Goal: Task Accomplishment & Management: Complete application form

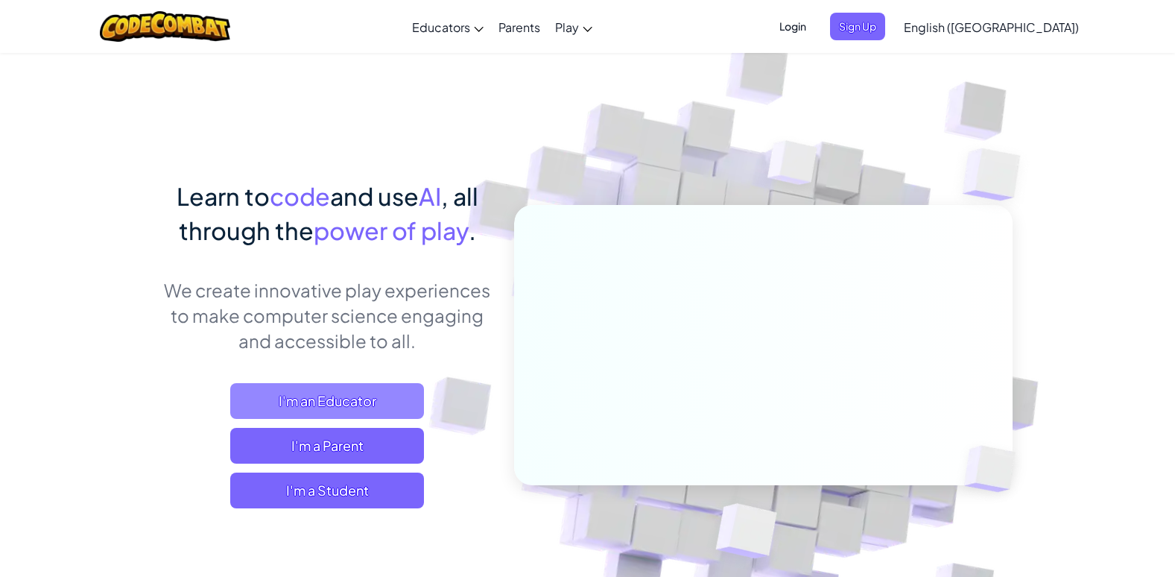
scroll to position [75, 0]
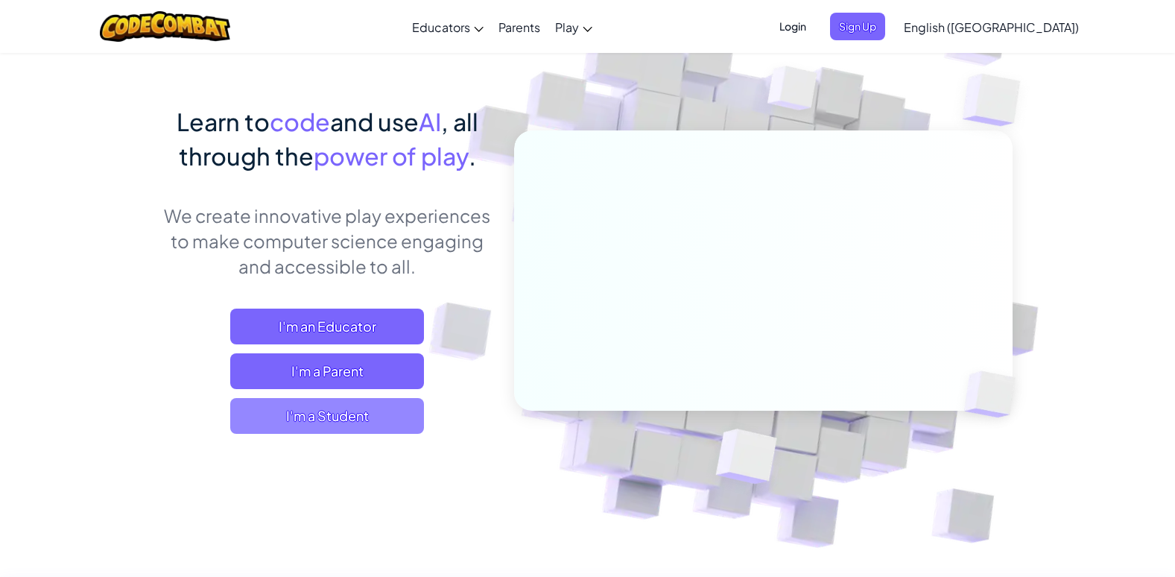
click at [308, 407] on span "I'm a Student" at bounding box center [327, 416] width 194 height 36
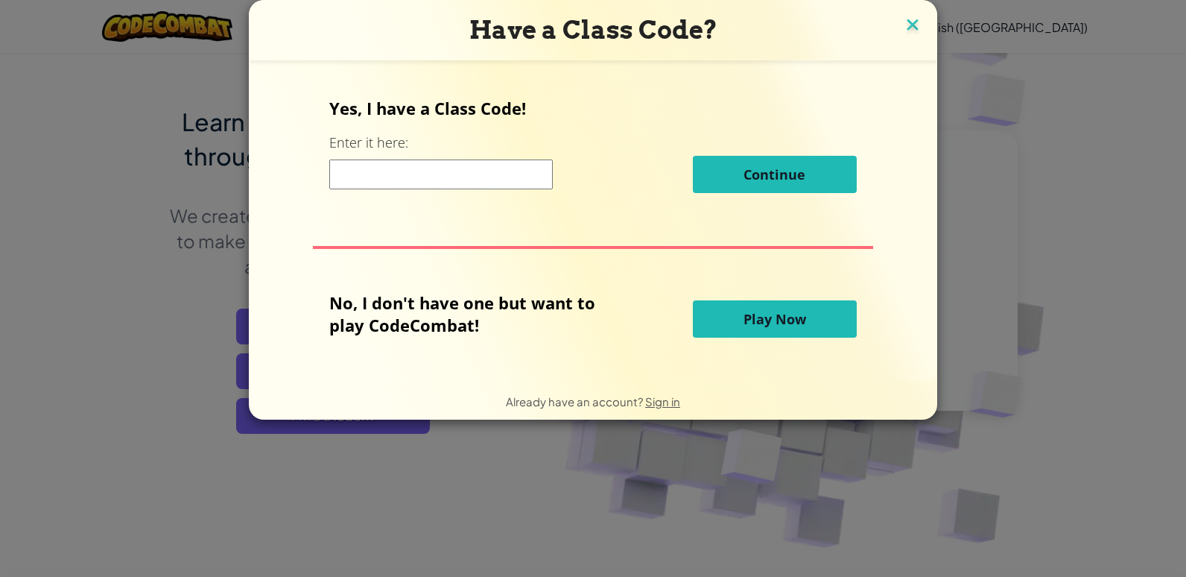
click at [909, 19] on img at bounding box center [912, 26] width 19 height 22
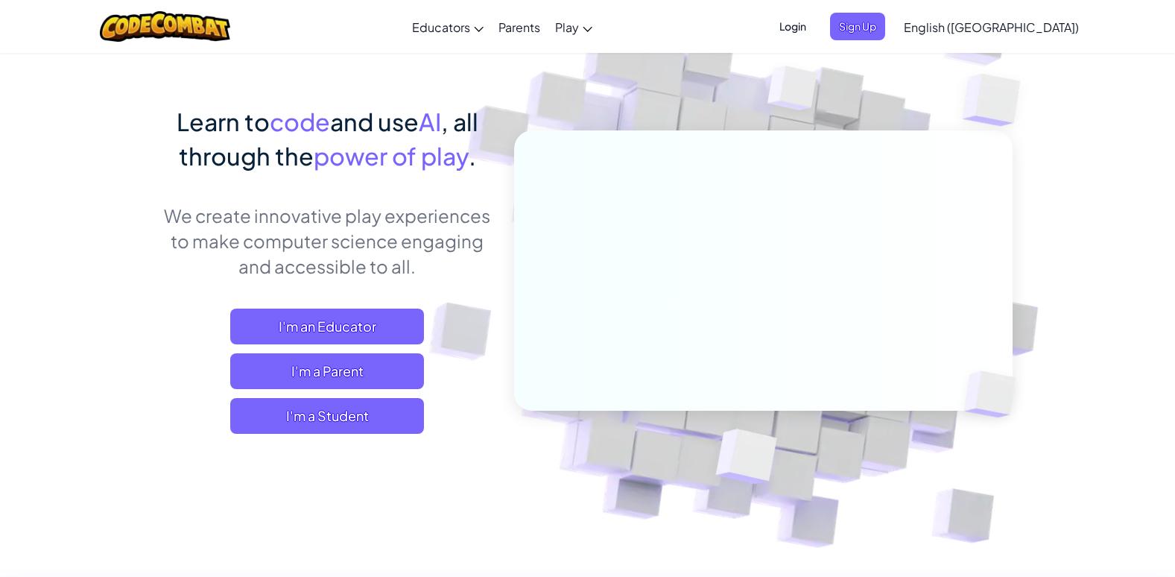
click at [815, 24] on span "Login" at bounding box center [792, 27] width 45 height 28
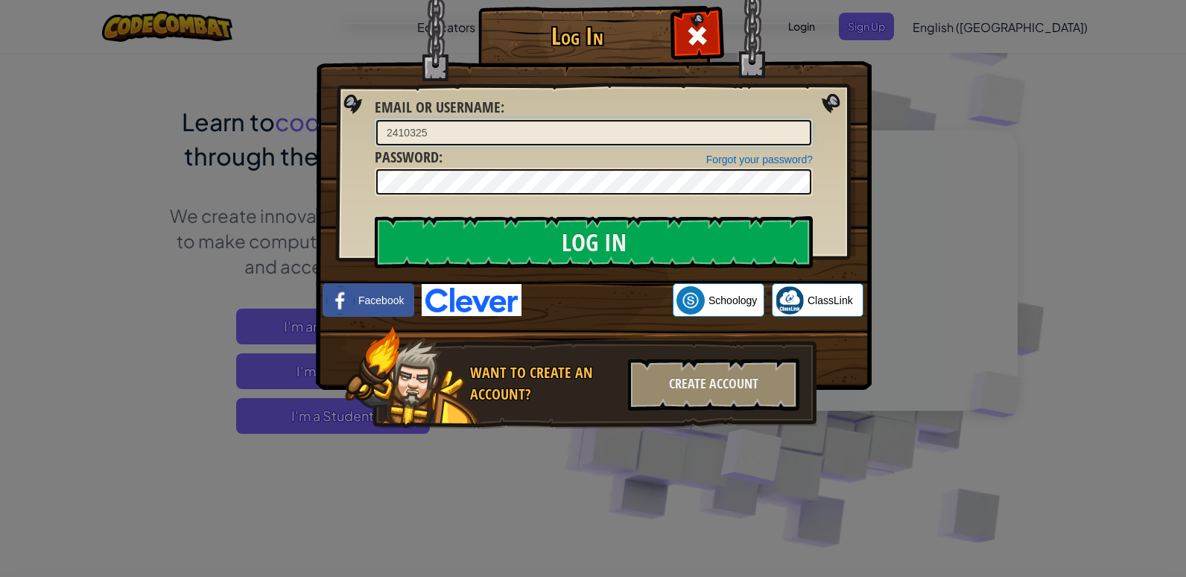
type input "2410325"
click at [445, 168] on div at bounding box center [594, 182] width 438 height 28
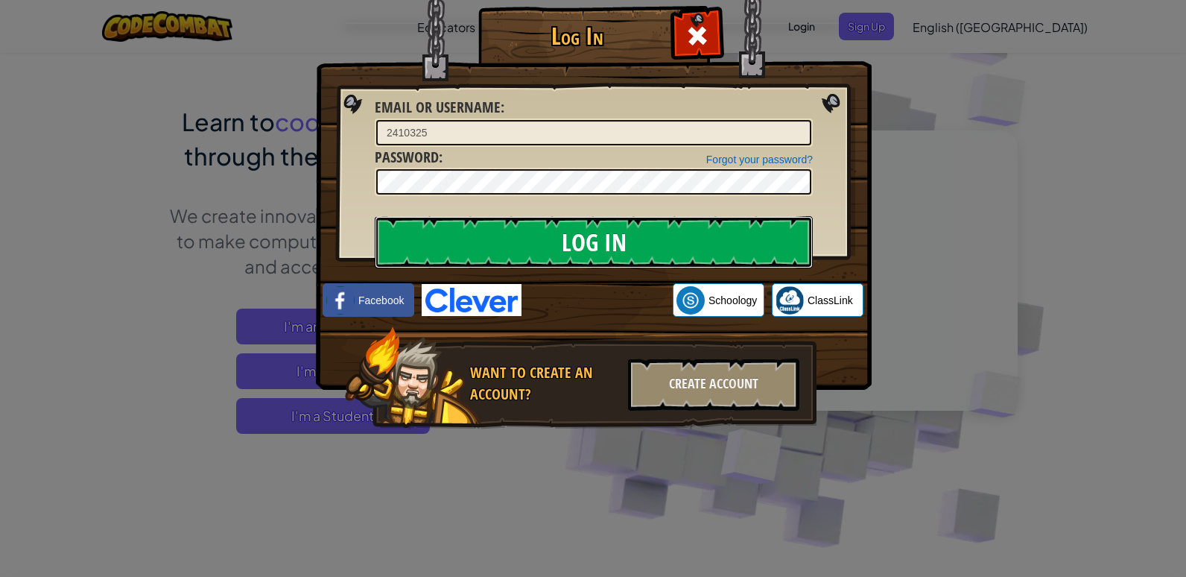
click at [519, 235] on input "Log In" at bounding box center [594, 242] width 438 height 52
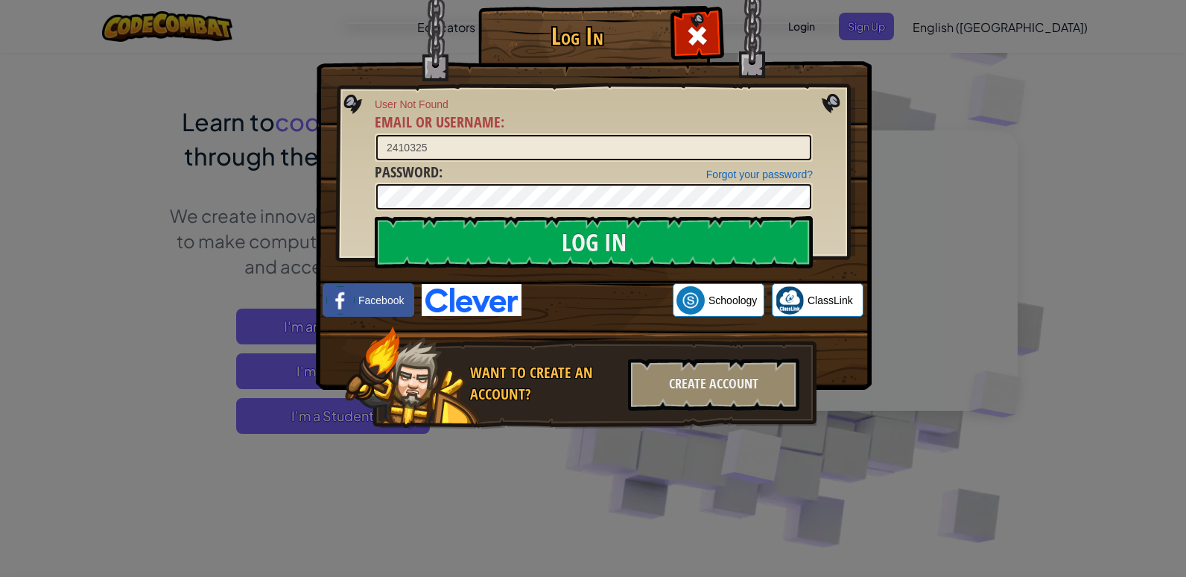
drag, startPoint x: 1100, startPoint y: 145, endPoint x: 1039, endPoint y: 113, distance: 68.3
click at [1100, 142] on div "Log In User Not Found Email or Username : 2410325 Forgot your password? Passwor…" at bounding box center [593, 288] width 1186 height 577
drag, startPoint x: 1039, startPoint y: 113, endPoint x: 535, endPoint y: 44, distance: 509.1
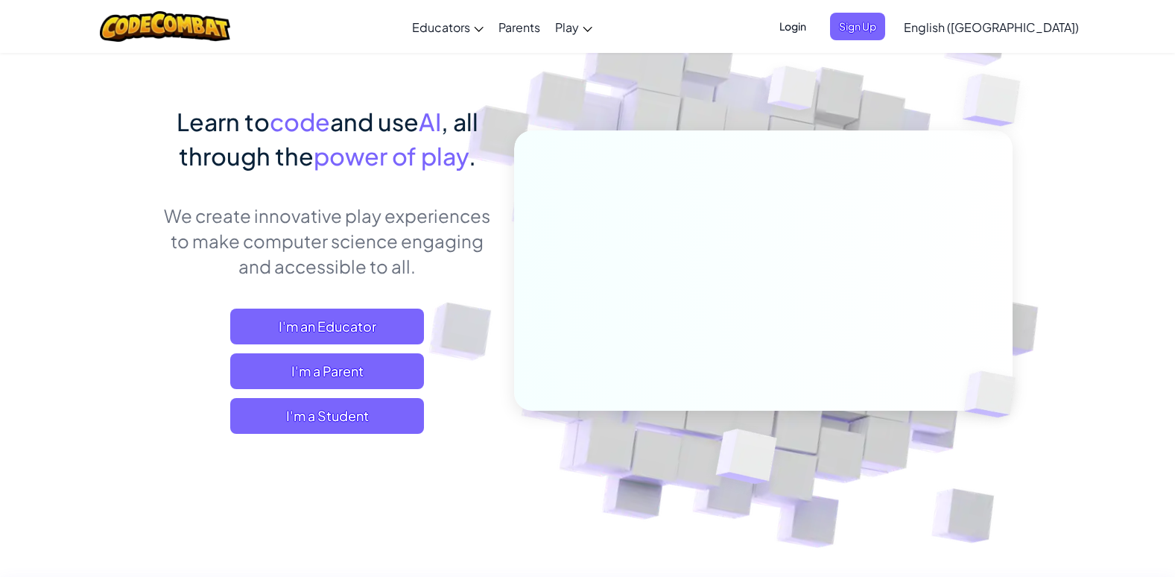
drag, startPoint x: 1110, startPoint y: 234, endPoint x: 1109, endPoint y: 227, distance: 7.5
click at [1110, 234] on img at bounding box center [753, 254] width 828 height 828
click at [885, 28] on span "Sign Up" at bounding box center [857, 27] width 55 height 28
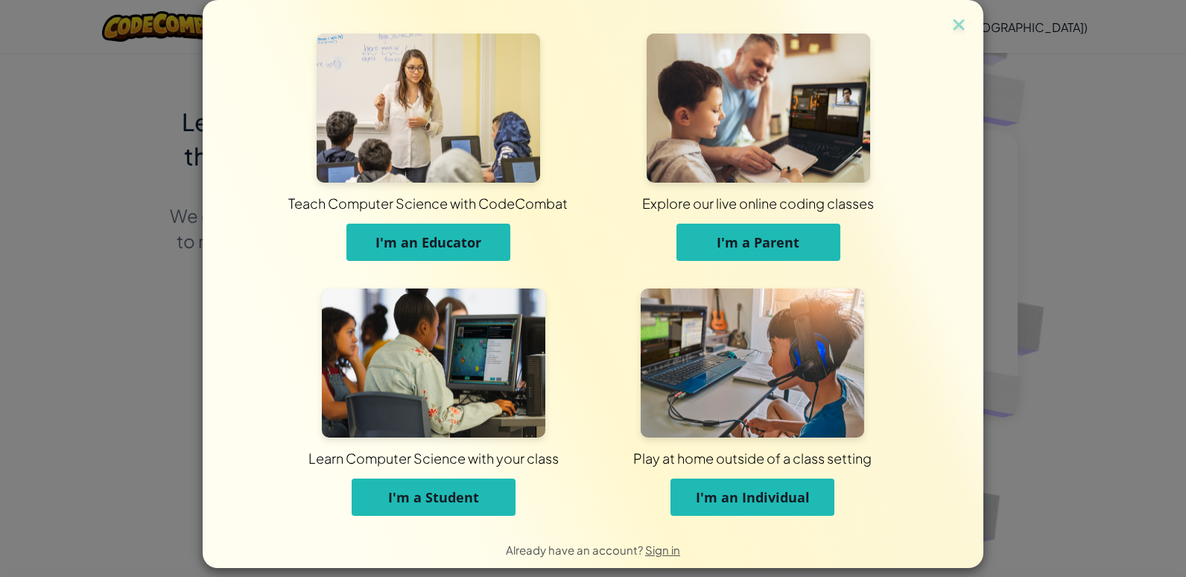
click at [300, 493] on div "Learn Computer Science with your class I'm a Student" at bounding box center [433, 409] width 319 height 242
drag, startPoint x: 458, startPoint y: 504, endPoint x: 434, endPoint y: 507, distance: 24.0
click at [458, 504] on span "I'm a Student" at bounding box center [433, 497] width 91 height 18
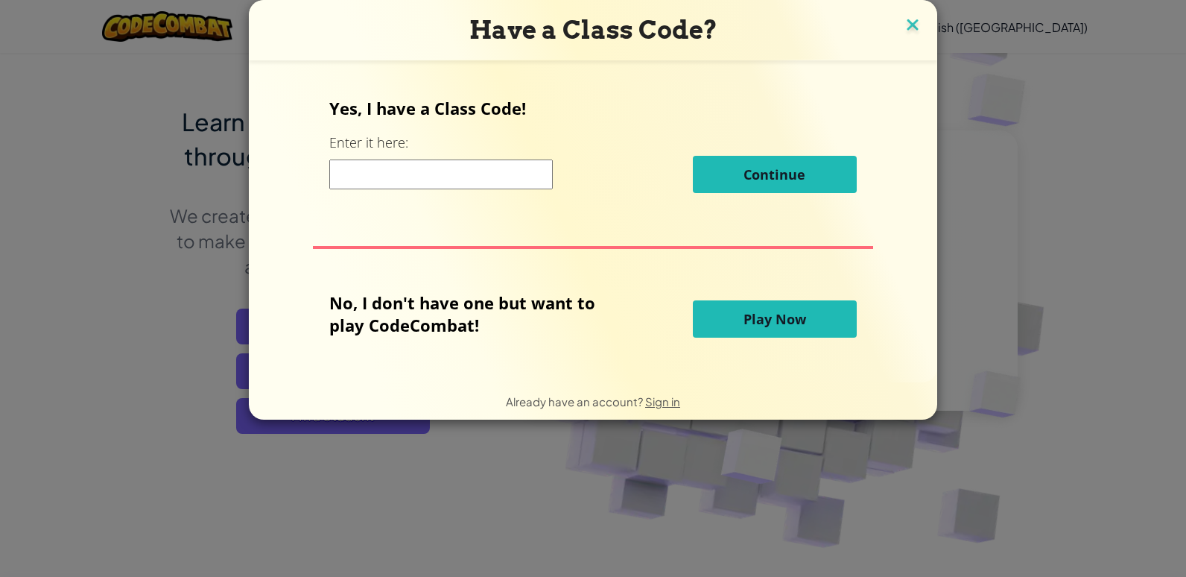
click at [914, 28] on img at bounding box center [912, 26] width 19 height 22
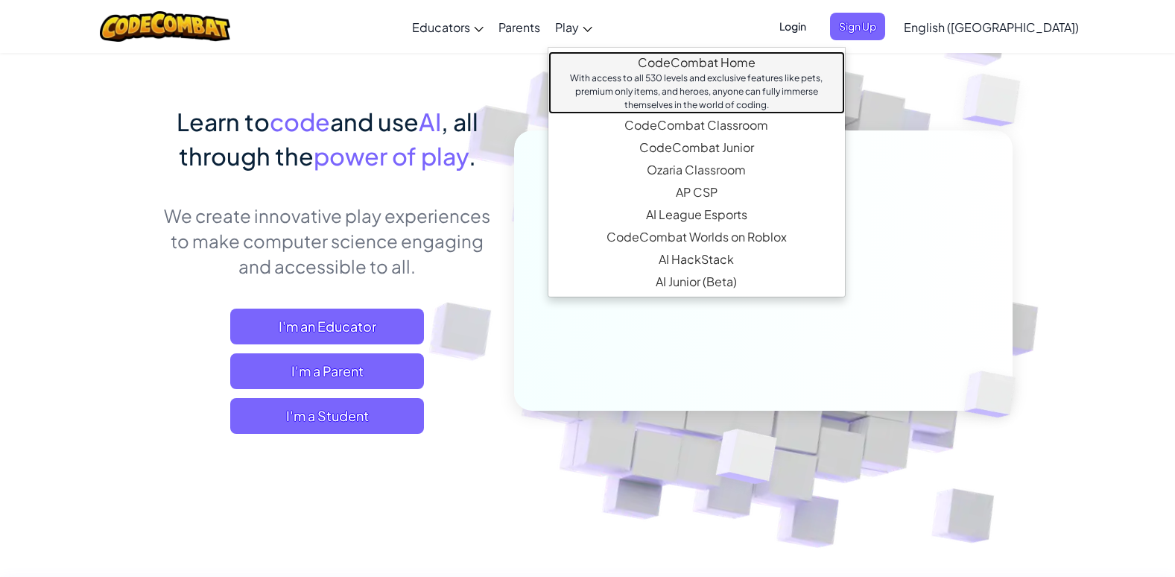
click at [670, 72] on div "With access to all 530 levels and exclusive features like pets, premium only it…" at bounding box center [696, 92] width 267 height 40
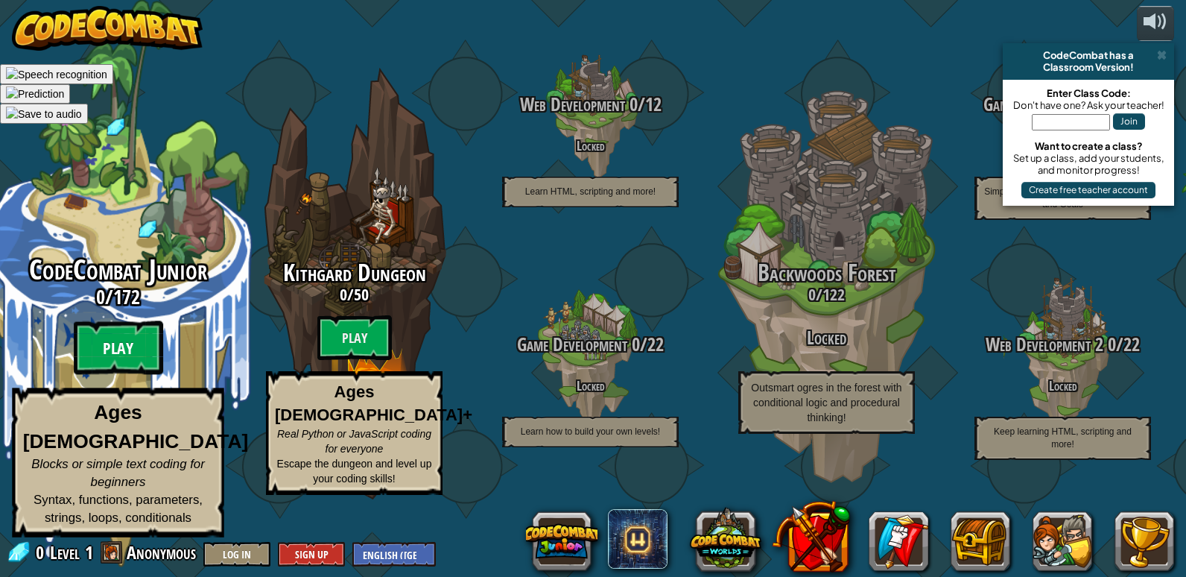
click at [113, 375] on btn "Play" at bounding box center [118, 348] width 89 height 54
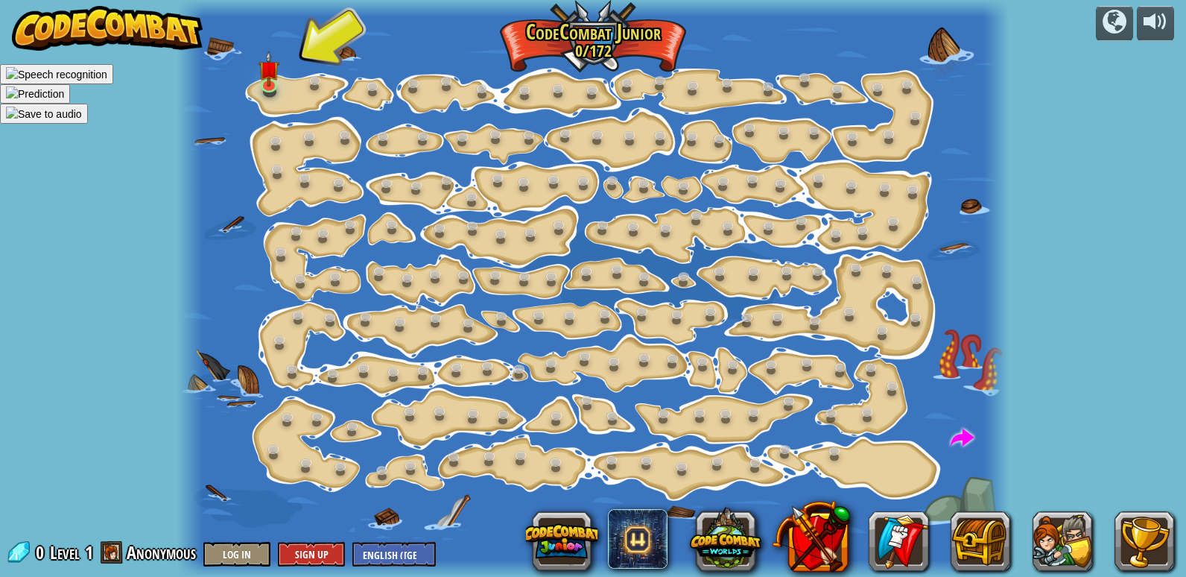
click at [285, 98] on div at bounding box center [593, 288] width 832 height 577
click at [266, 89] on link at bounding box center [271, 84] width 30 height 30
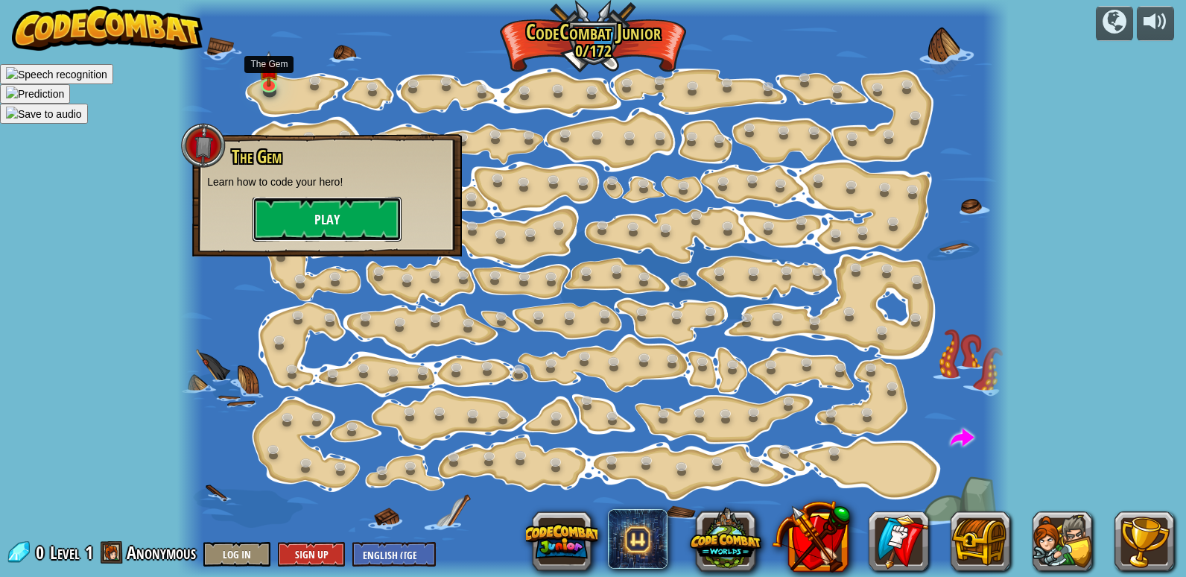
click at [317, 206] on button "Play" at bounding box center [327, 219] width 149 height 45
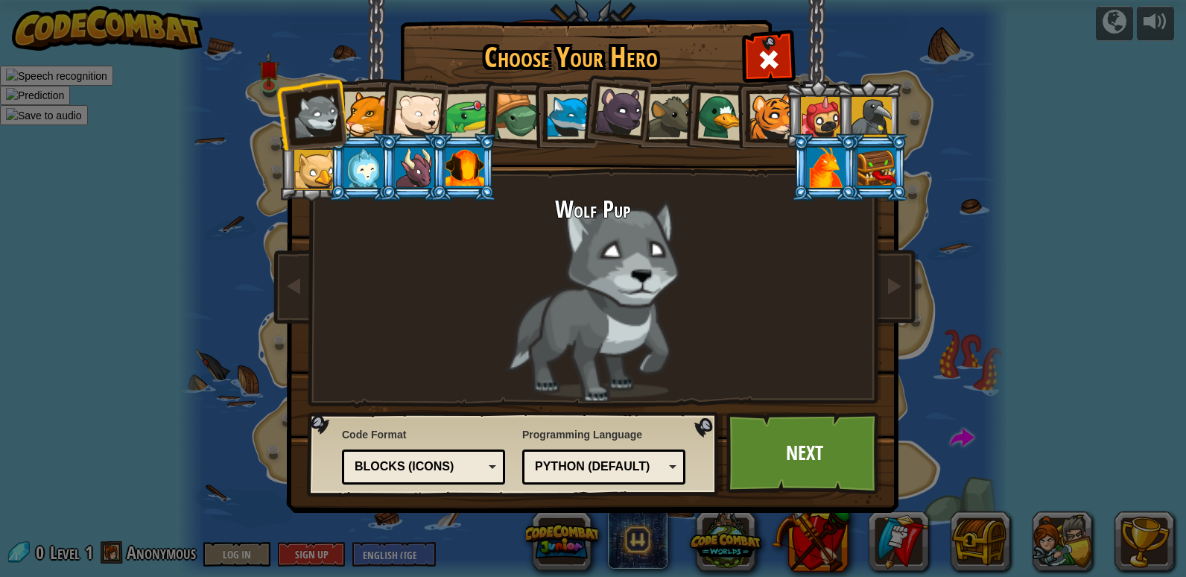
click at [581, 133] on li at bounding box center [615, 109] width 74 height 75
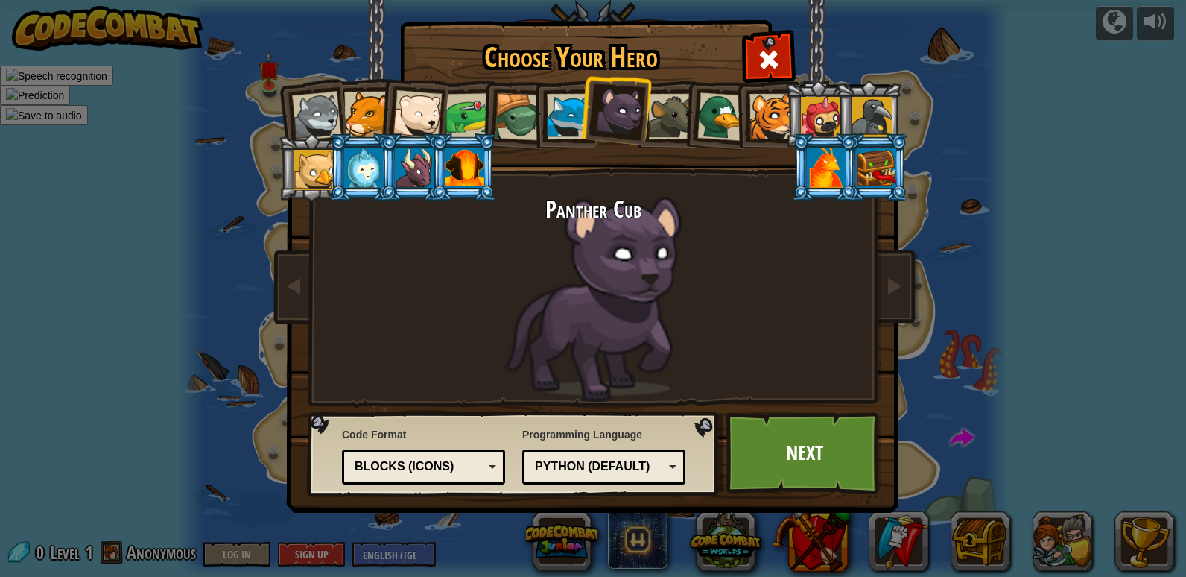
click at [563, 124] on div at bounding box center [569, 116] width 45 height 45
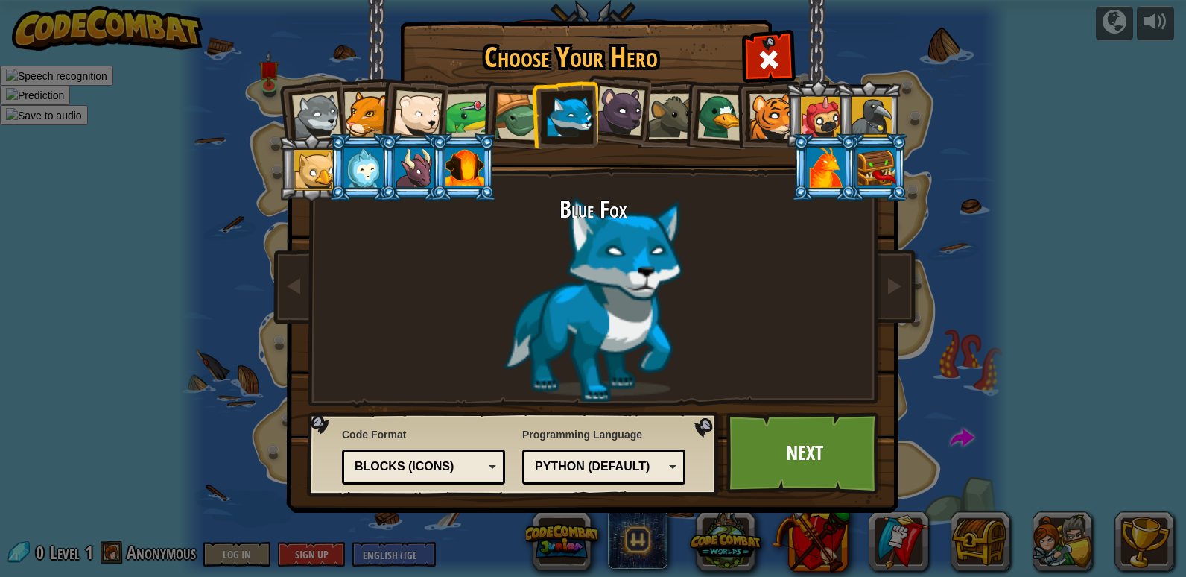
click at [355, 165] on div at bounding box center [363, 168] width 39 height 40
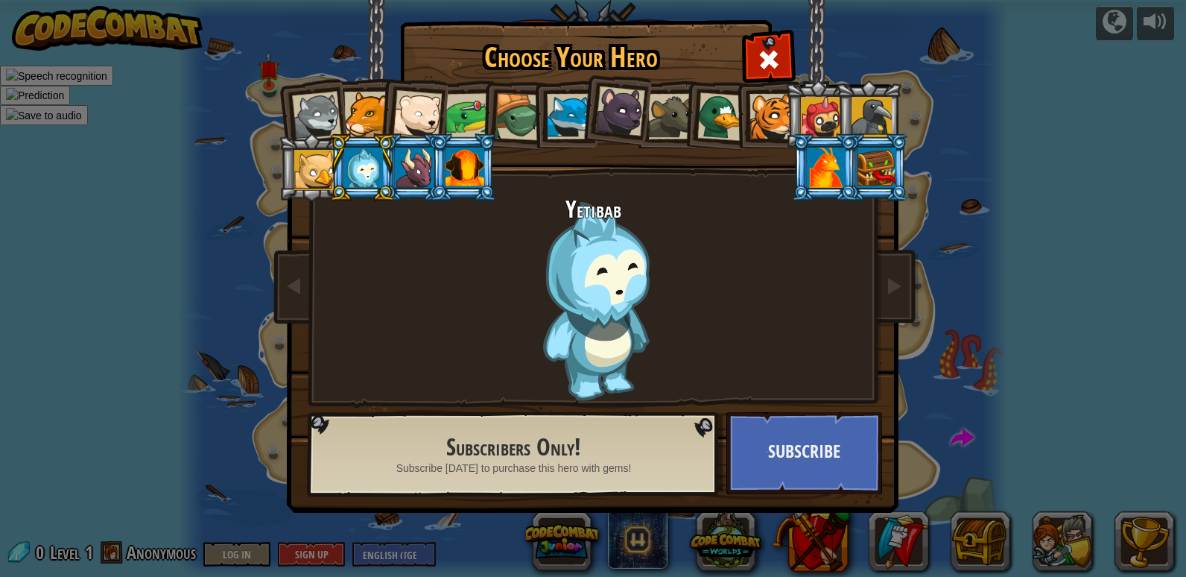
click at [460, 173] on div at bounding box center [465, 168] width 39 height 40
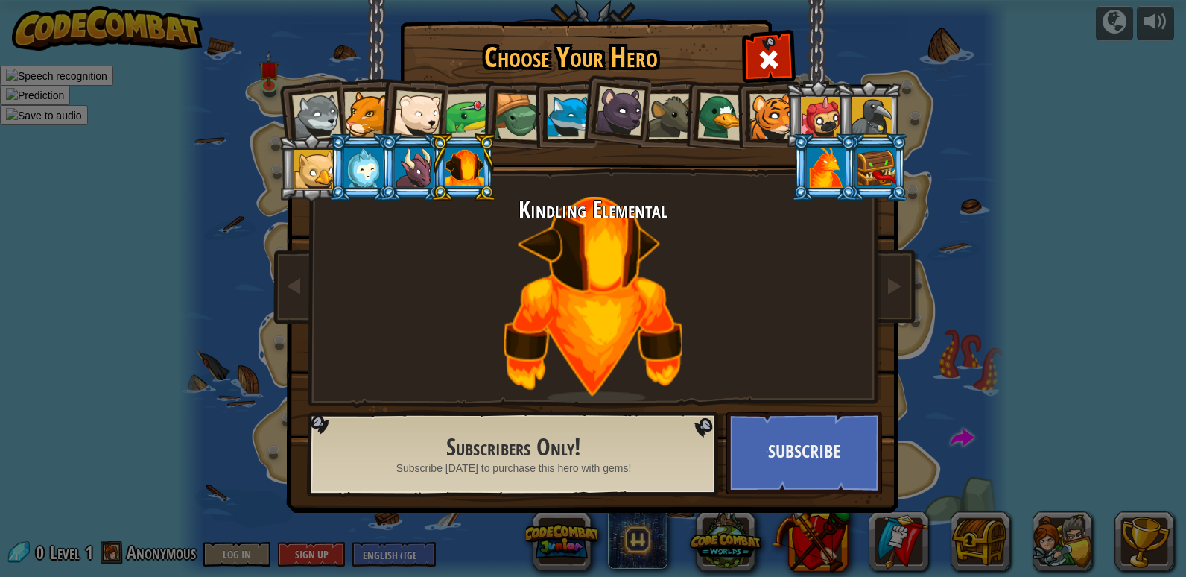
drag, startPoint x: 267, startPoint y: 151, endPoint x: 339, endPoint y: 154, distance: 72.3
click at [273, 153] on div "Choose Your Hero 0 Wolf Pup Cougar Polar Bear Cub Frog Turtle Blue Fox Panther …" at bounding box center [593, 288] width 1186 height 577
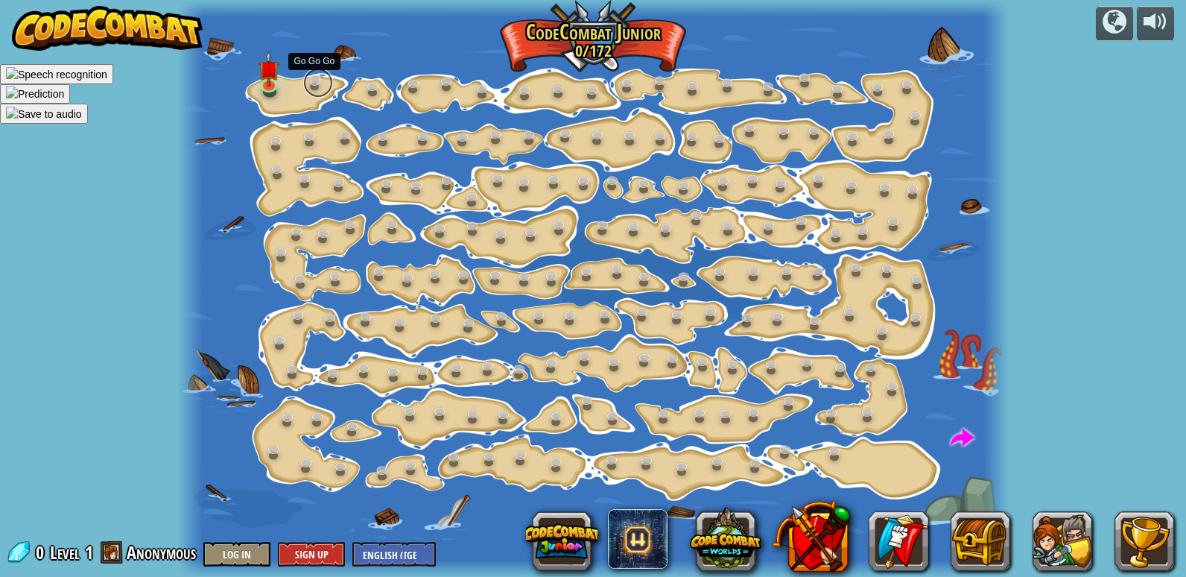
click at [326, 76] on link at bounding box center [318, 83] width 30 height 30
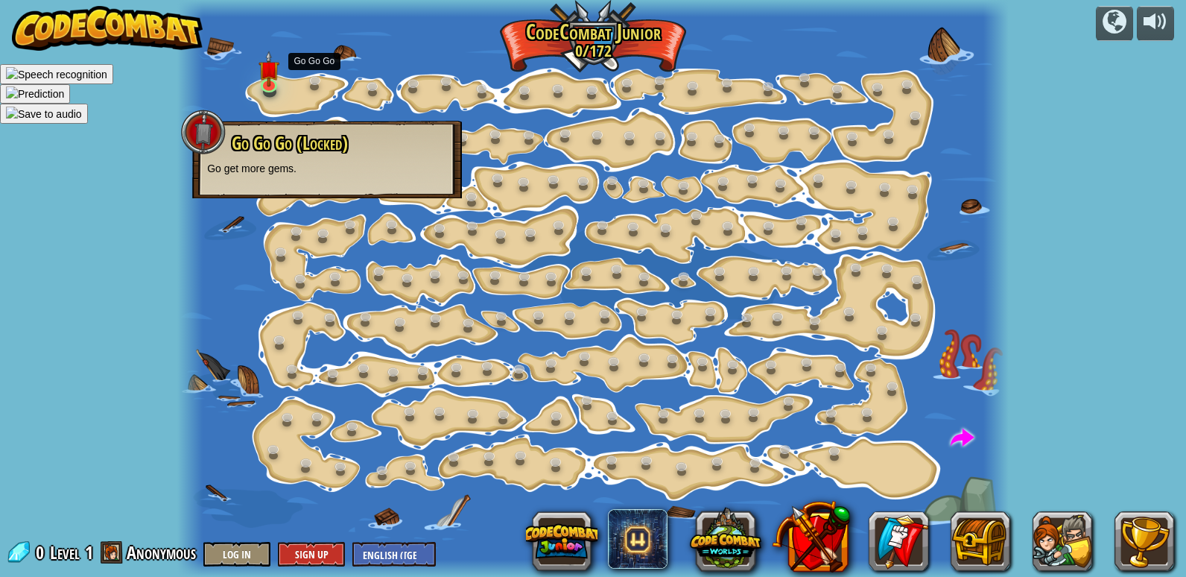
click at [303, 89] on div at bounding box center [593, 288] width 832 height 577
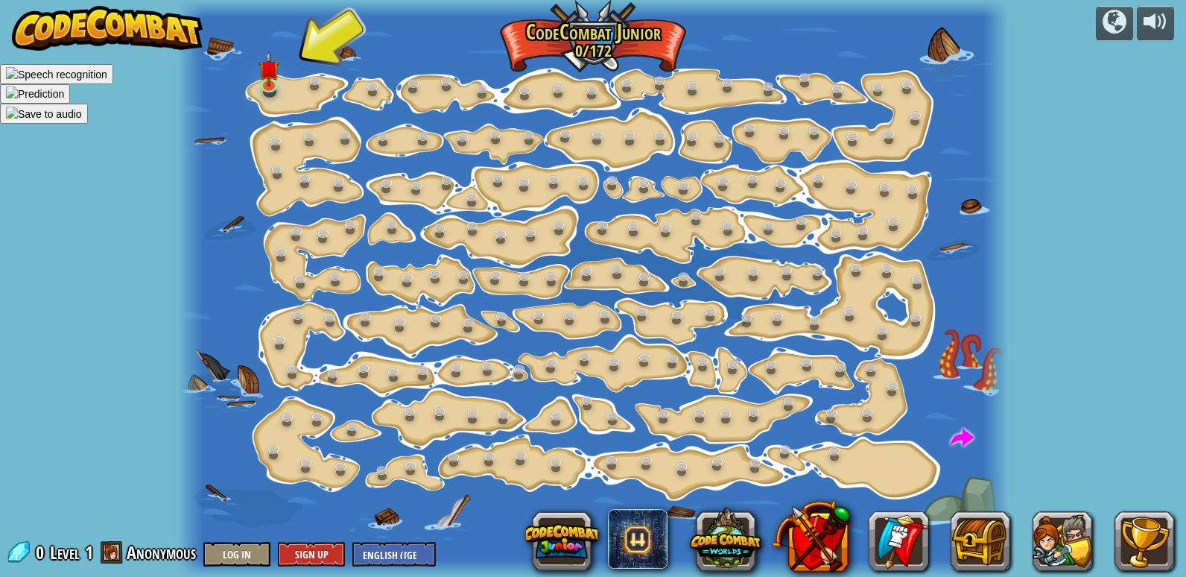
click at [276, 98] on div at bounding box center [593, 288] width 832 height 577
click at [259, 88] on link at bounding box center [271, 84] width 30 height 30
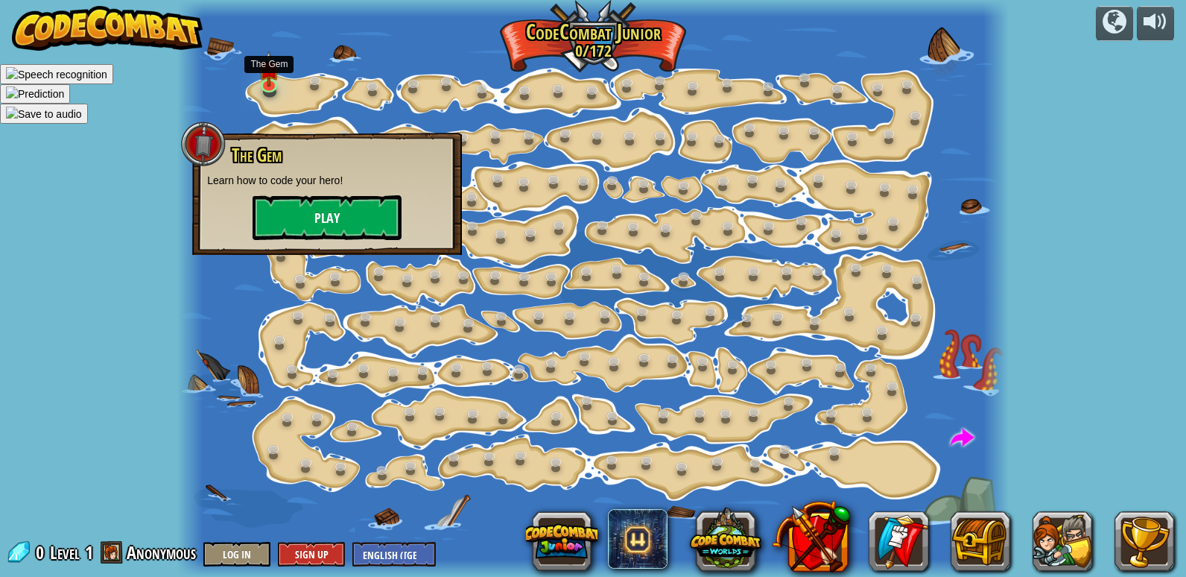
drag, startPoint x: 283, startPoint y: 192, endPoint x: 286, endPoint y: 209, distance: 16.7
click at [286, 208] on div "The Gem Learn how to code your hero! Play" at bounding box center [327, 192] width 240 height 95
click at [288, 211] on button "Play" at bounding box center [327, 217] width 149 height 45
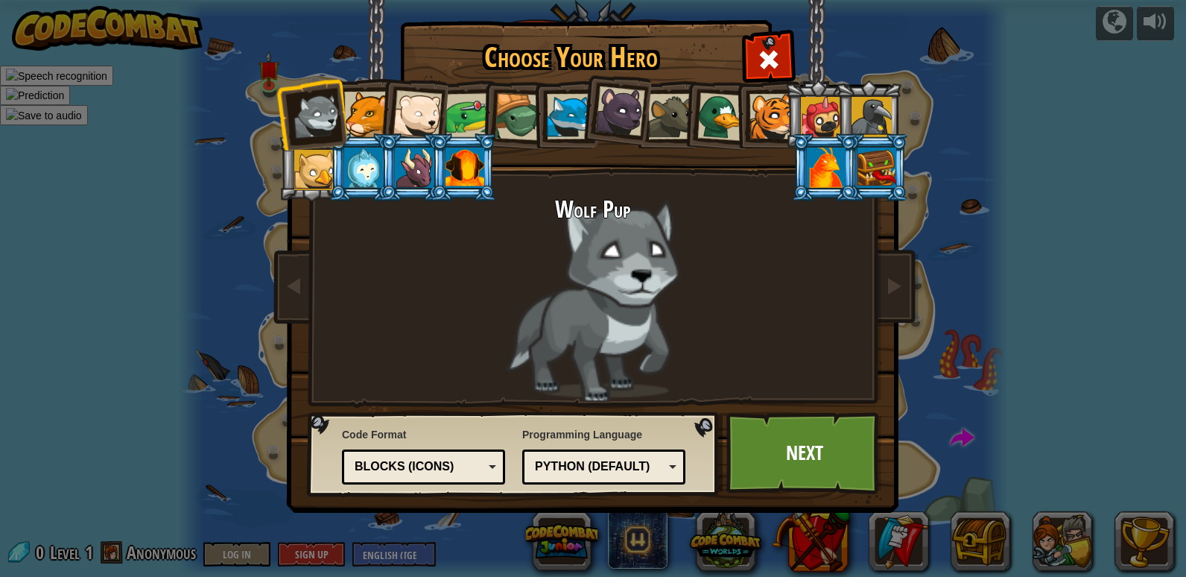
click at [456, 173] on div at bounding box center [465, 168] width 39 height 40
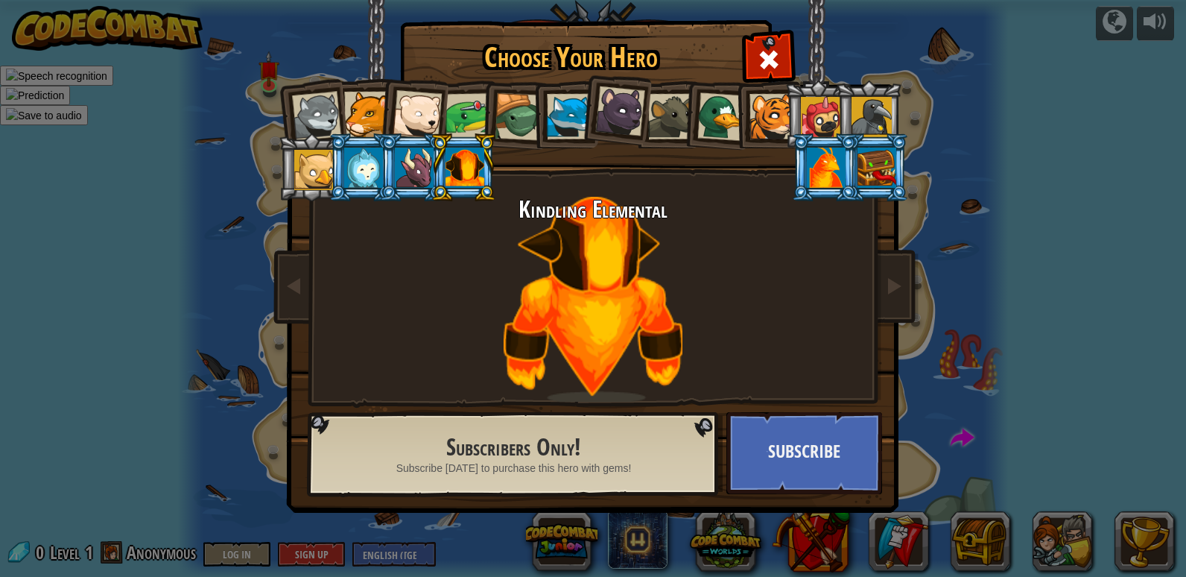
drag, startPoint x: 219, startPoint y: 32, endPoint x: 234, endPoint y: 68, distance: 38.7
click at [228, 63] on div "Choose Your Hero 0 Wolf Pup Cougar Polar Bear Cub Frog Turtle Blue Fox Panther …" at bounding box center [593, 288] width 1186 height 577
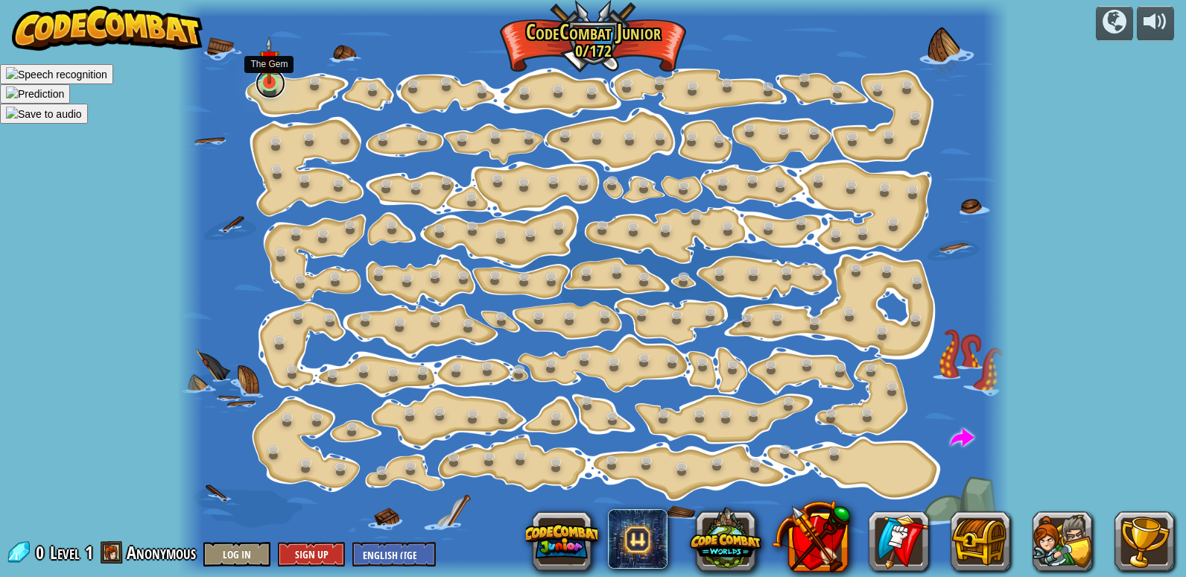
click at [264, 92] on link at bounding box center [271, 84] width 30 height 30
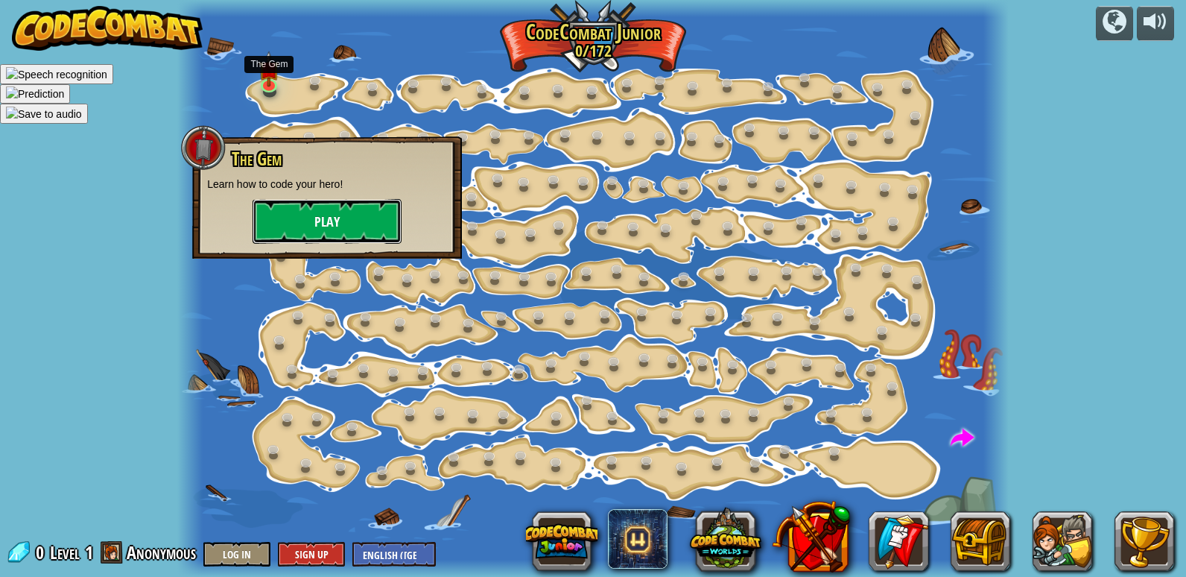
click at [308, 213] on button "Play" at bounding box center [327, 221] width 149 height 45
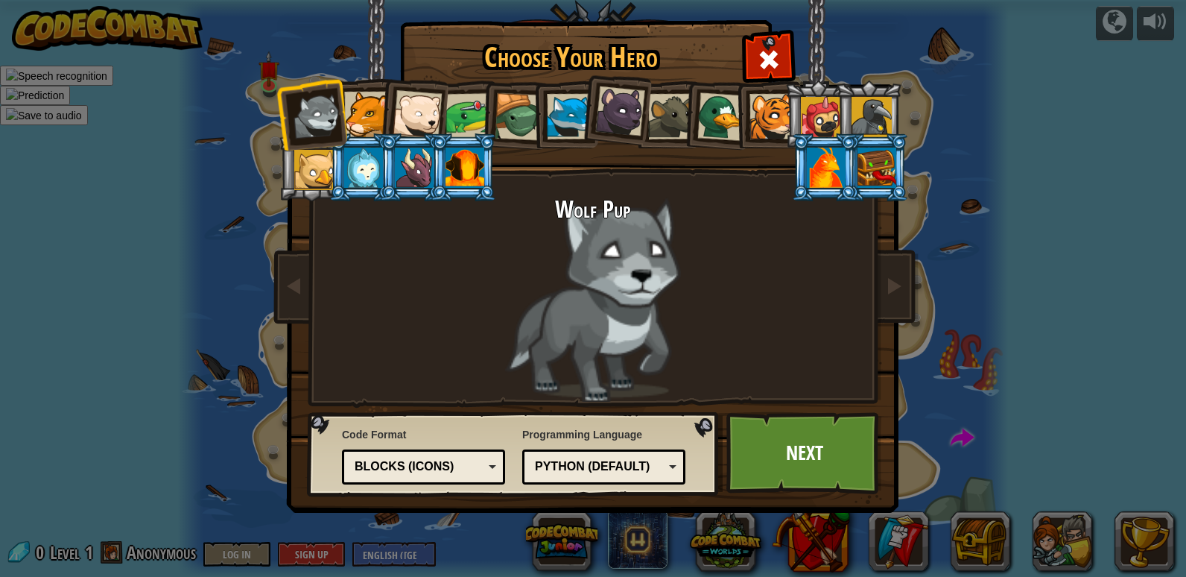
click at [454, 159] on div at bounding box center [465, 168] width 39 height 40
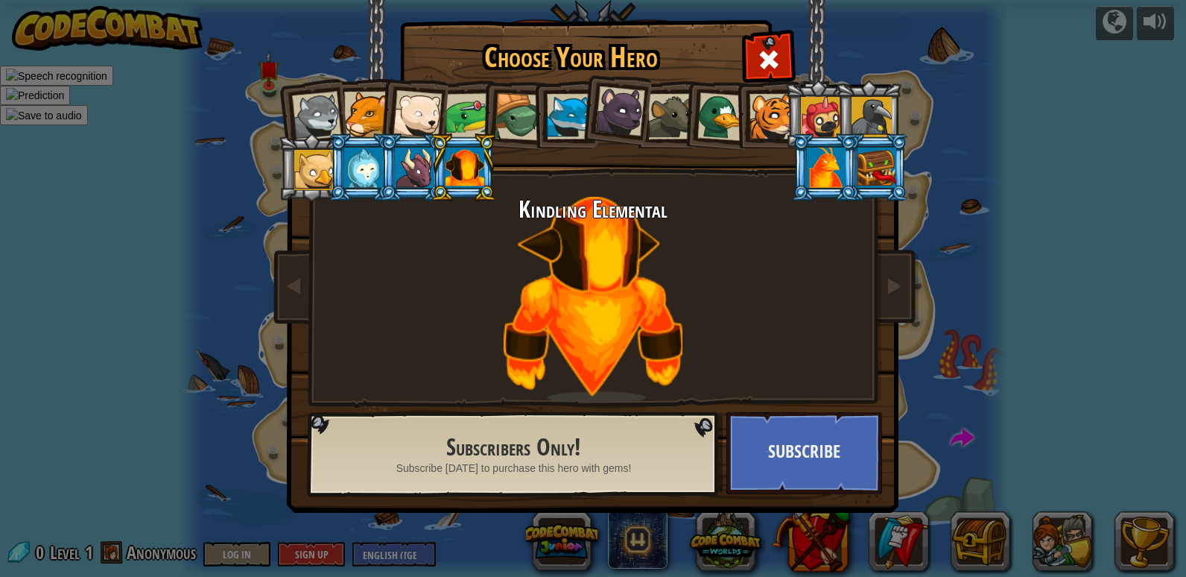
click at [323, 125] on div at bounding box center [316, 116] width 49 height 49
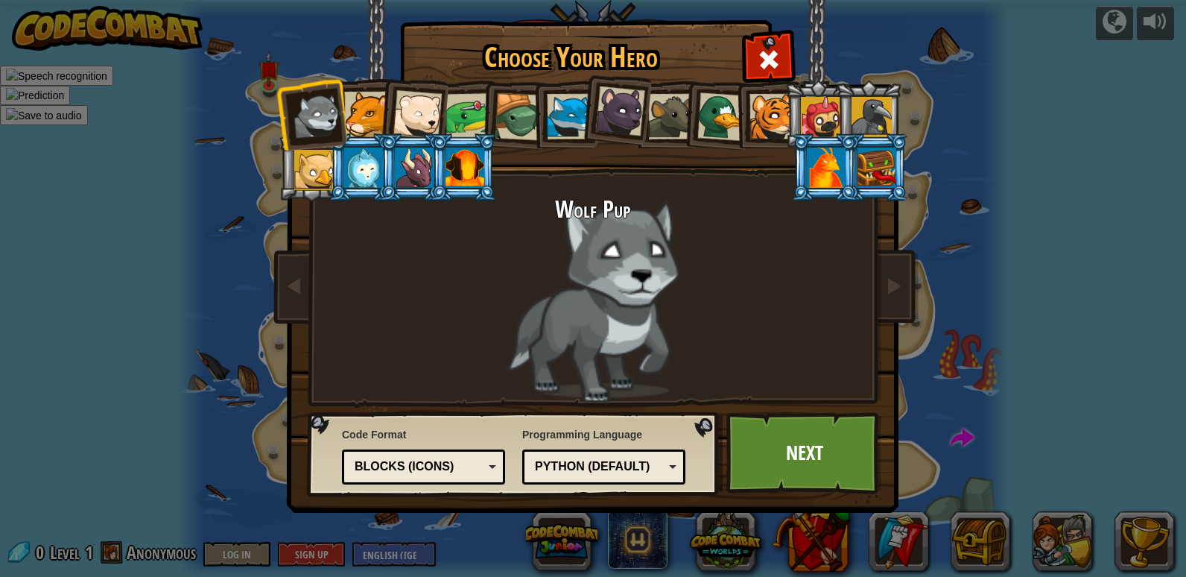
click at [404, 166] on div at bounding box center [414, 168] width 39 height 40
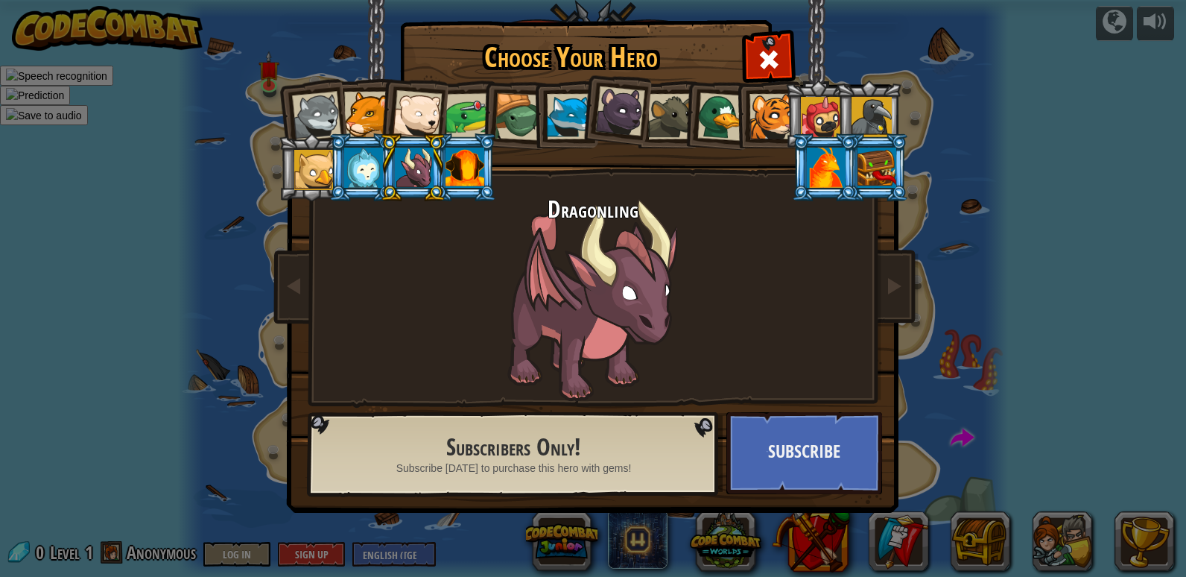
click at [376, 159] on div at bounding box center [363, 168] width 39 height 40
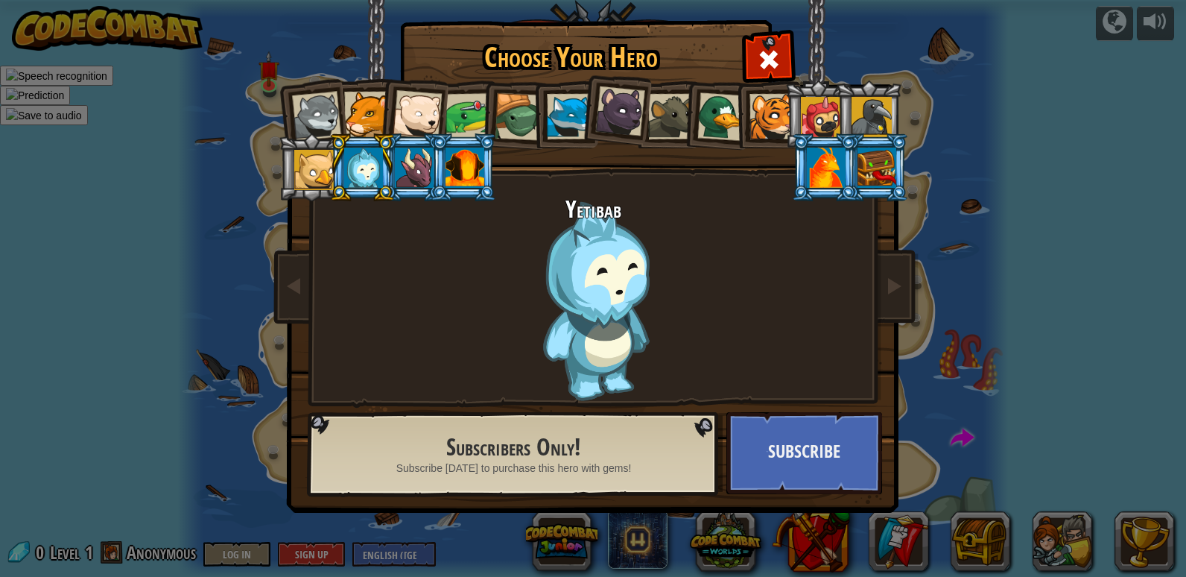
click at [328, 168] on div at bounding box center [314, 170] width 40 height 40
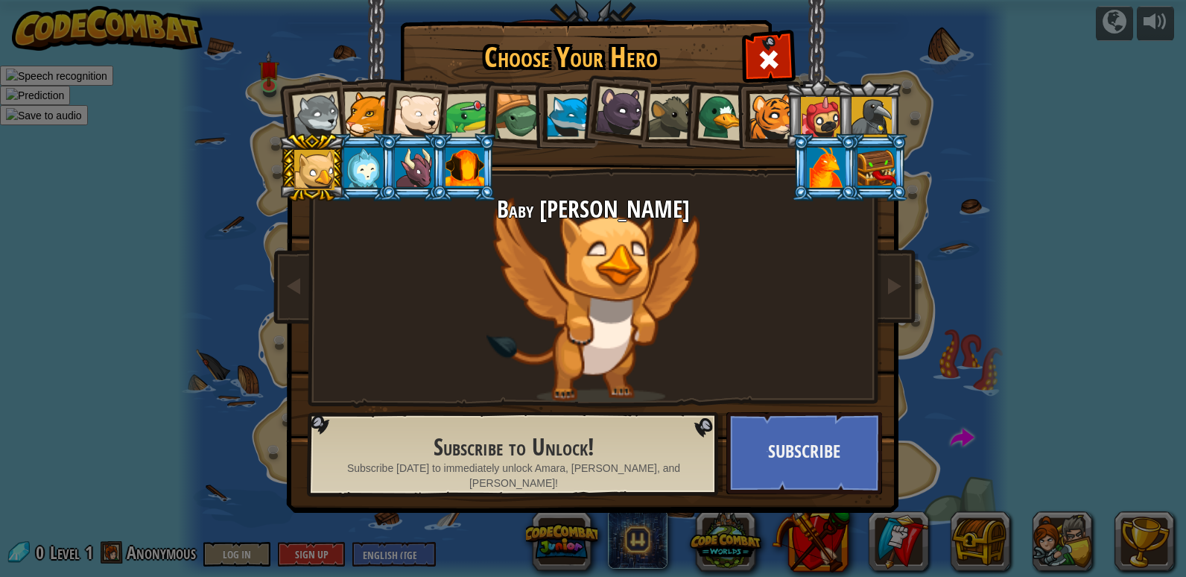
click at [666, 110] on div at bounding box center [670, 116] width 45 height 45
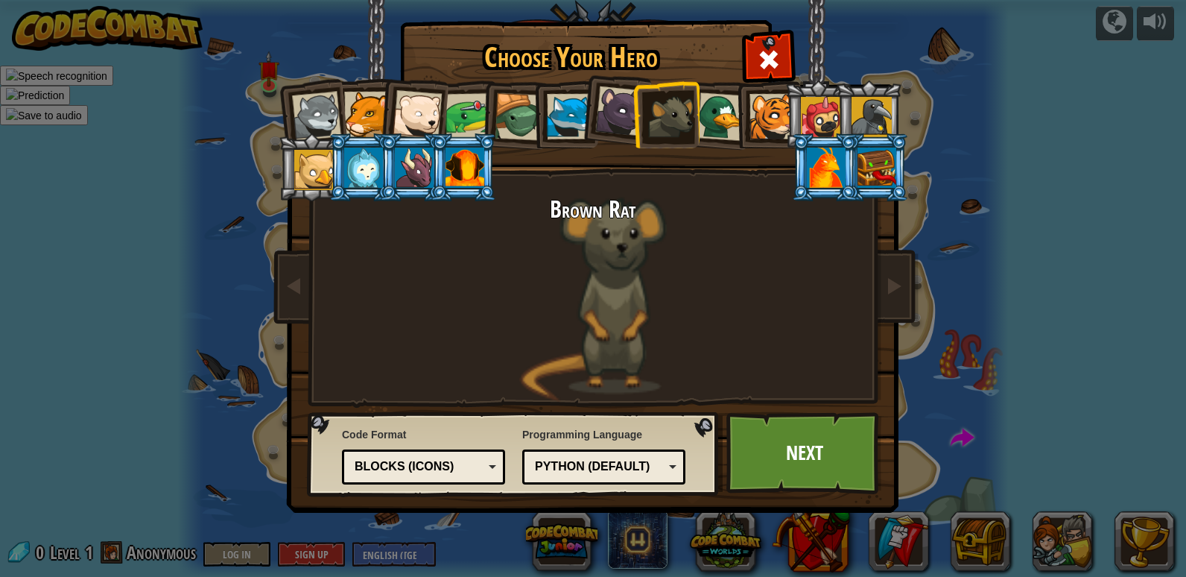
click at [794, 125] on li at bounding box center [818, 114] width 67 height 68
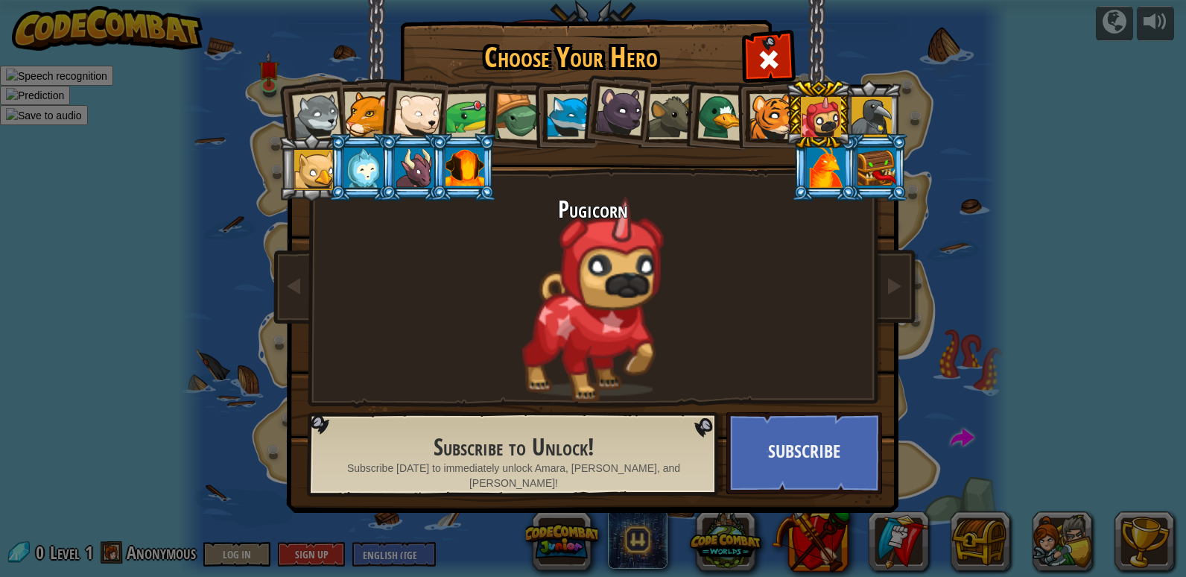
click at [767, 115] on div at bounding box center [772, 116] width 45 height 45
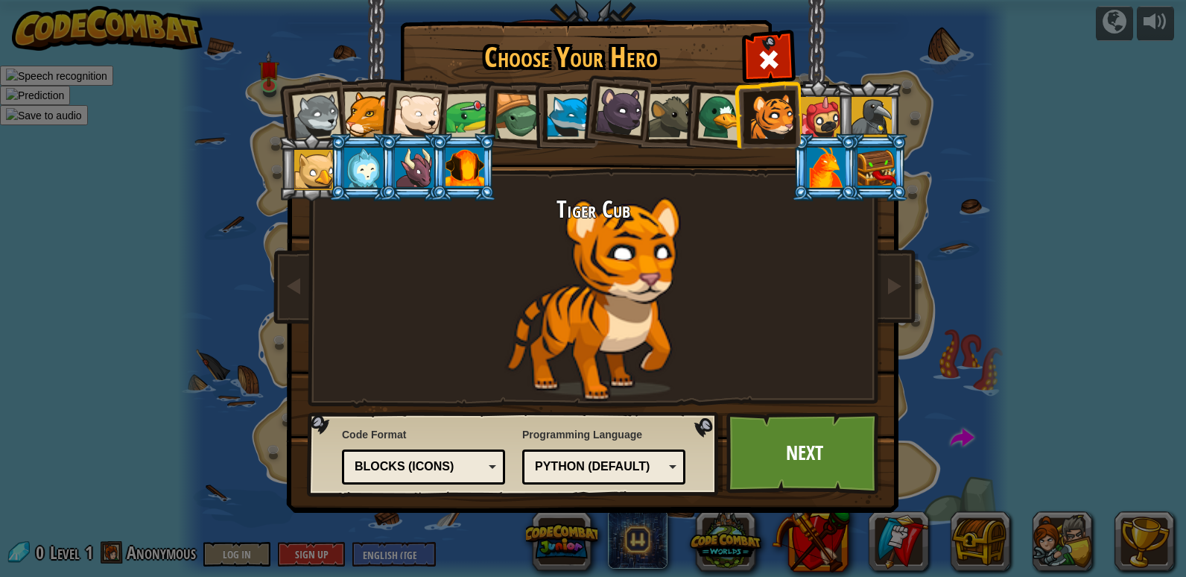
click at [625, 107] on div at bounding box center [620, 111] width 50 height 50
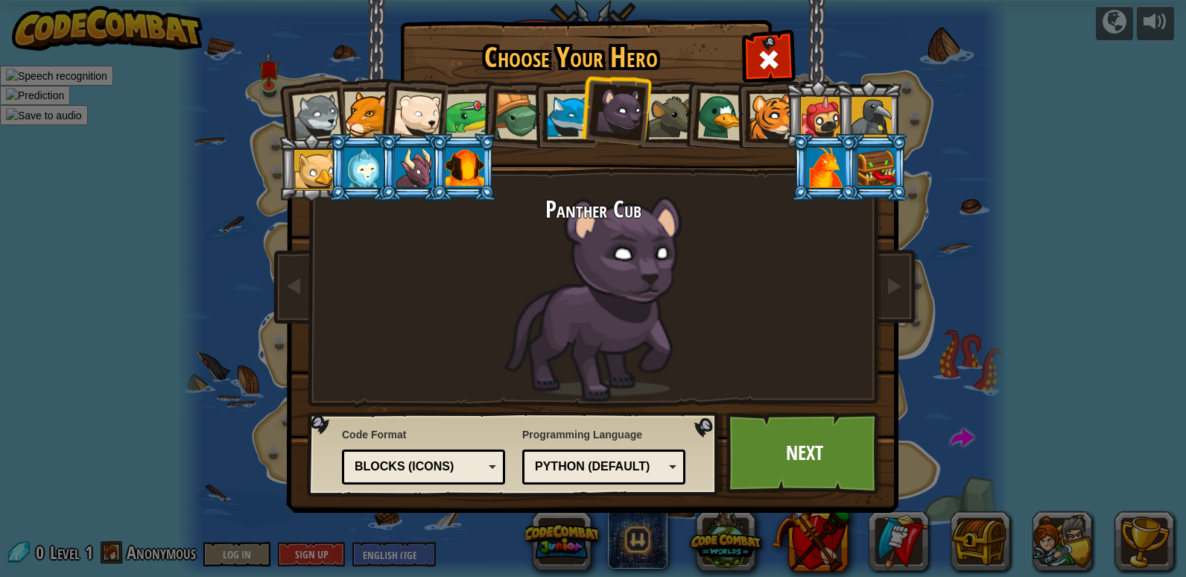
click at [520, 116] on div at bounding box center [519, 117] width 48 height 48
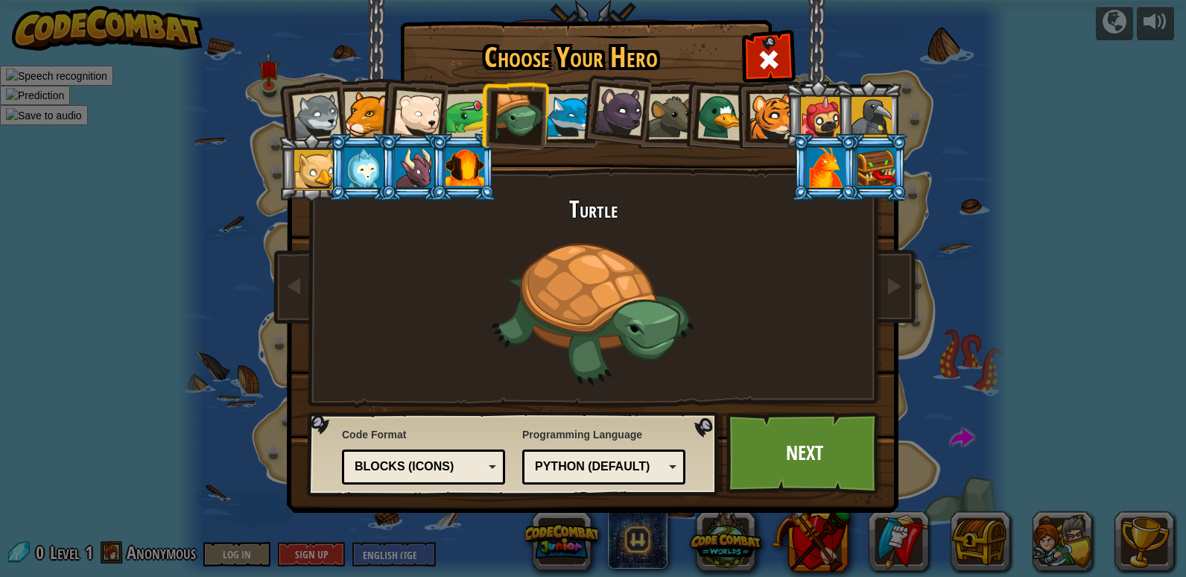
click at [413, 130] on div at bounding box center [417, 114] width 49 height 49
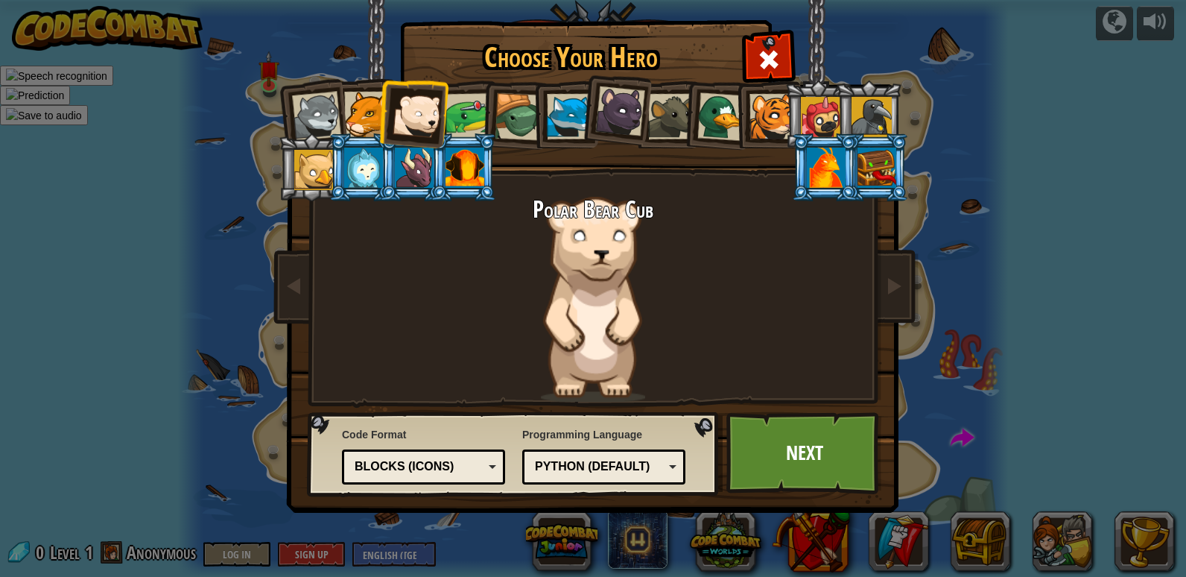
click at [444, 123] on li at bounding box center [412, 111] width 73 height 73
click at [449, 122] on div at bounding box center [469, 116] width 46 height 46
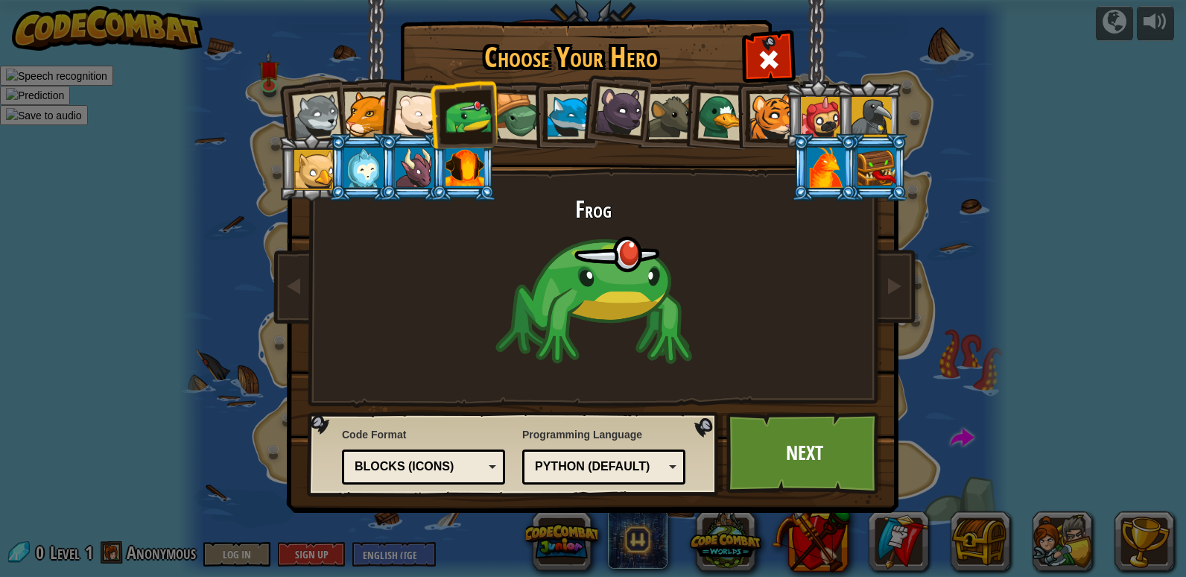
click at [769, 121] on div at bounding box center [772, 116] width 45 height 45
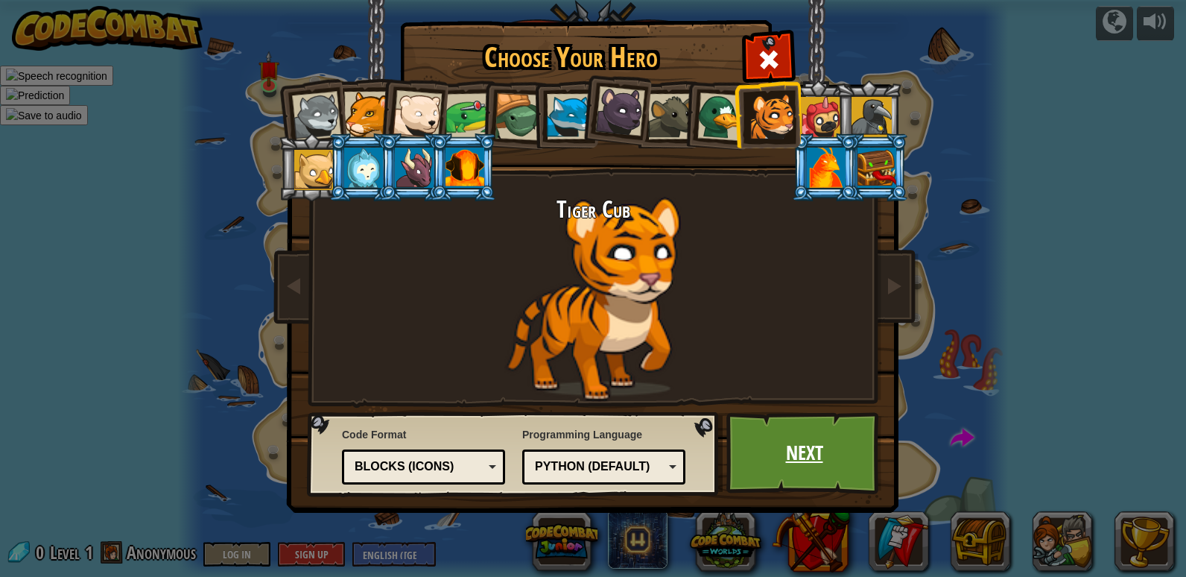
click at [817, 422] on link "Next" at bounding box center [804, 453] width 156 height 82
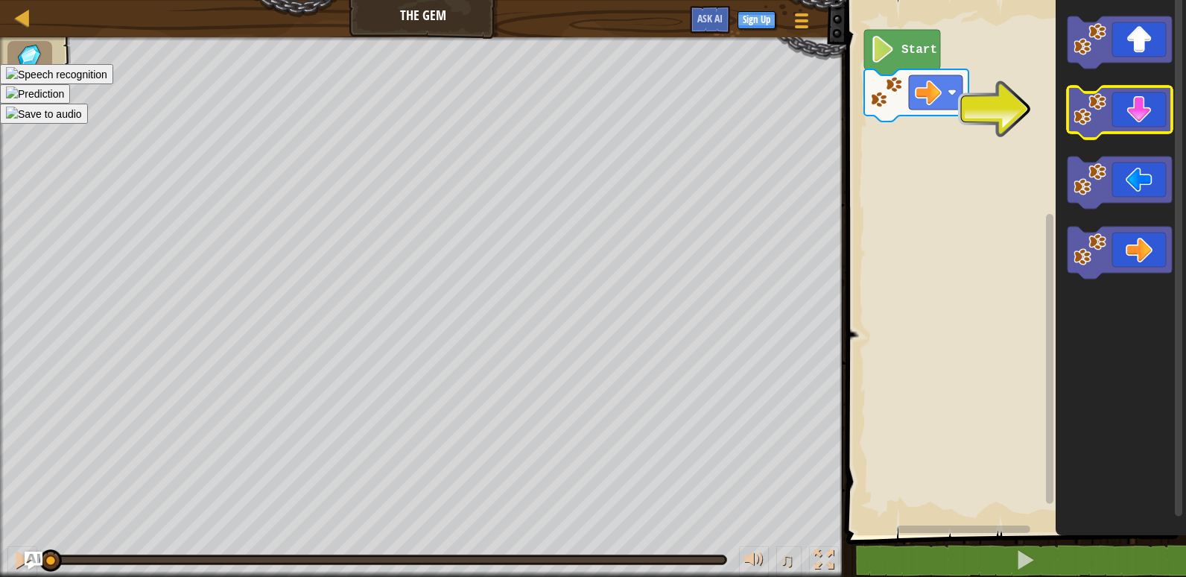
click at [1139, 107] on icon "Blockly Workspace" at bounding box center [1120, 112] width 104 height 52
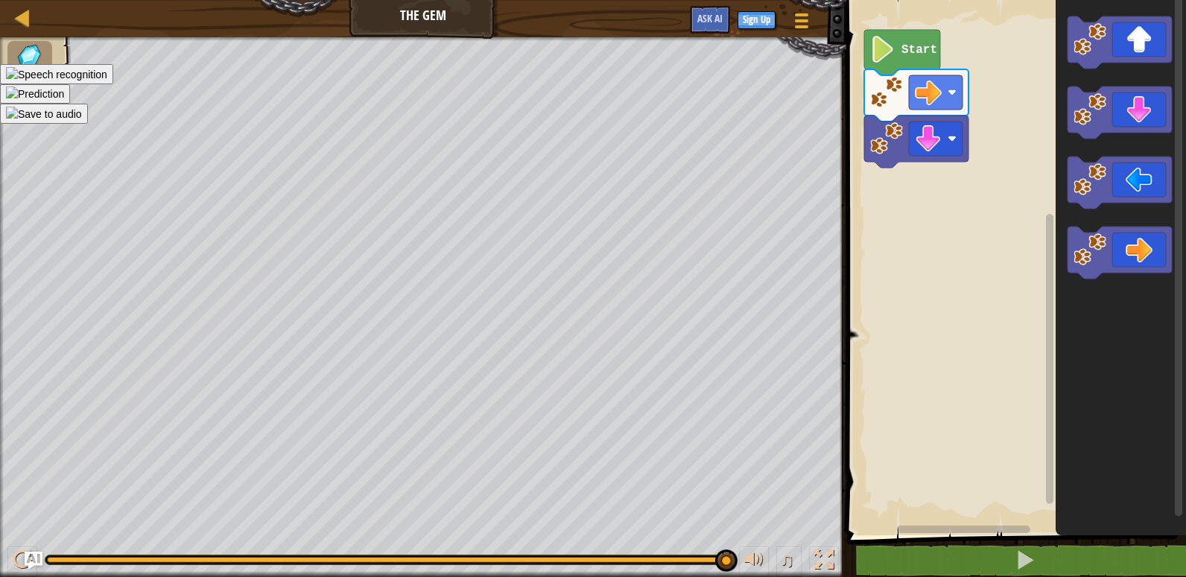
click at [911, 54] on text "Start" at bounding box center [920, 49] width 36 height 13
click at [1147, 250] on icon "Blockly Workspace" at bounding box center [1120, 253] width 104 height 52
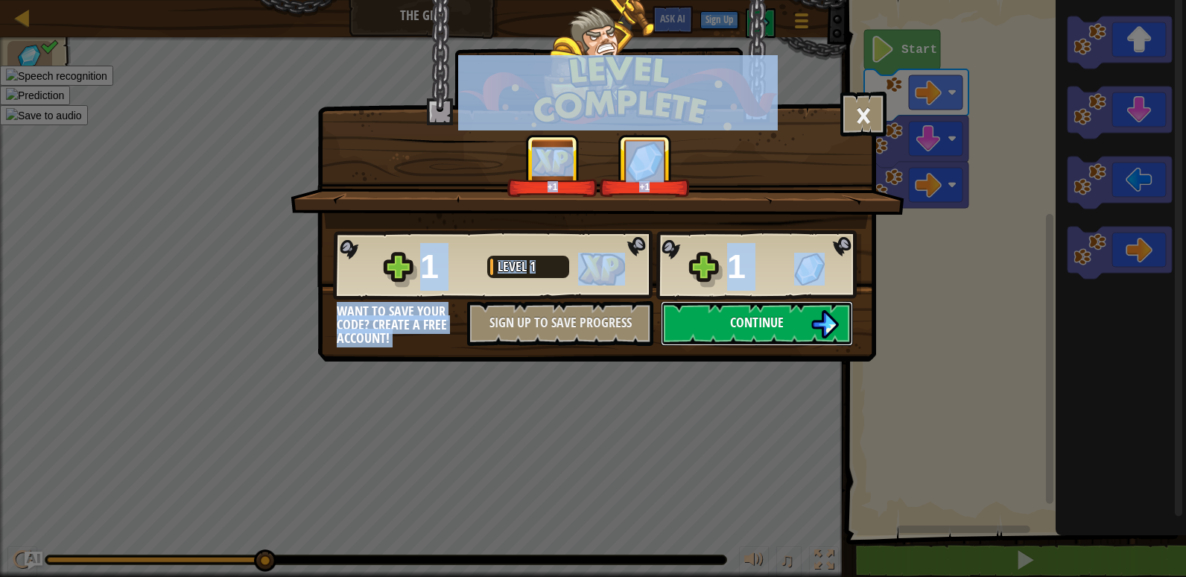
click at [756, 319] on span "Continue" at bounding box center [757, 322] width 54 height 19
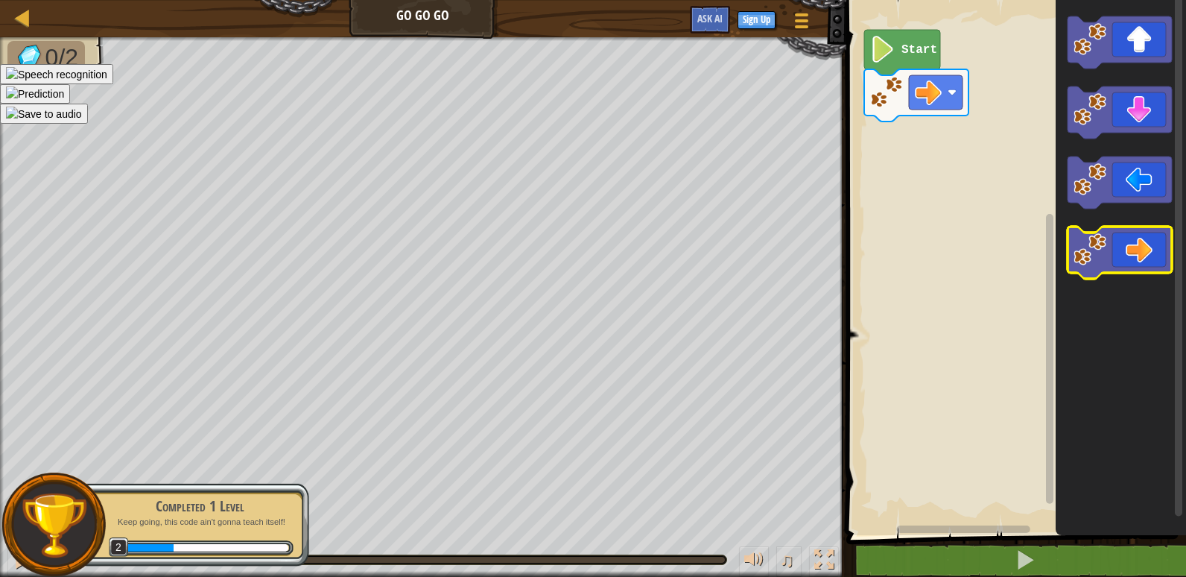
click at [1139, 248] on icon "Blockly Workspace" at bounding box center [1120, 253] width 104 height 52
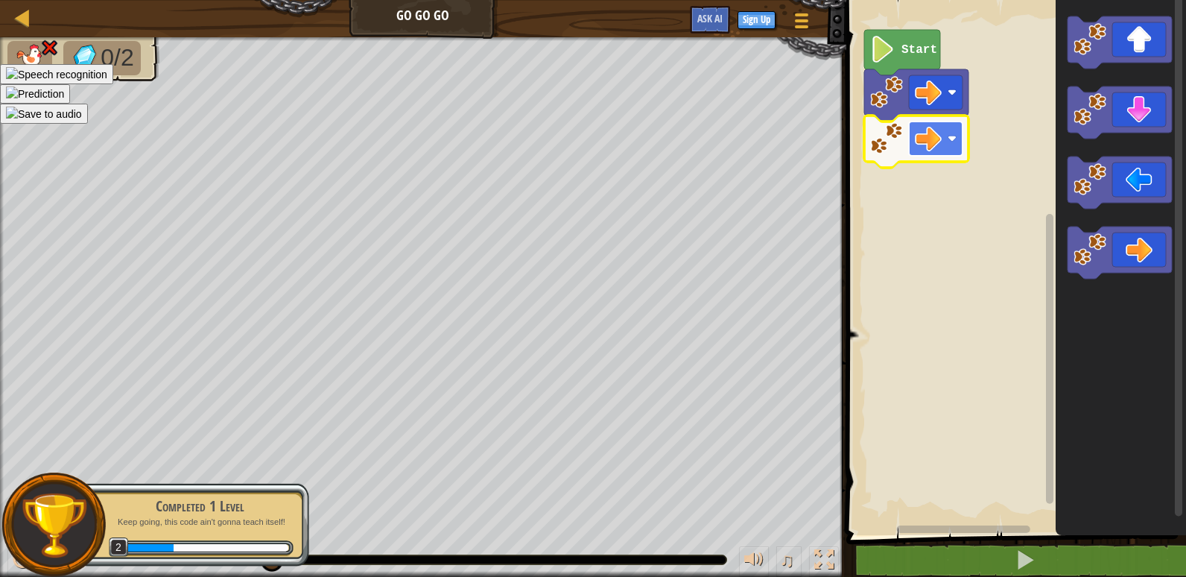
click at [933, 142] on image "Blockly Workspace" at bounding box center [928, 138] width 27 height 27
click at [995, 352] on rect "Blockly Workspace" at bounding box center [1014, 264] width 344 height 542
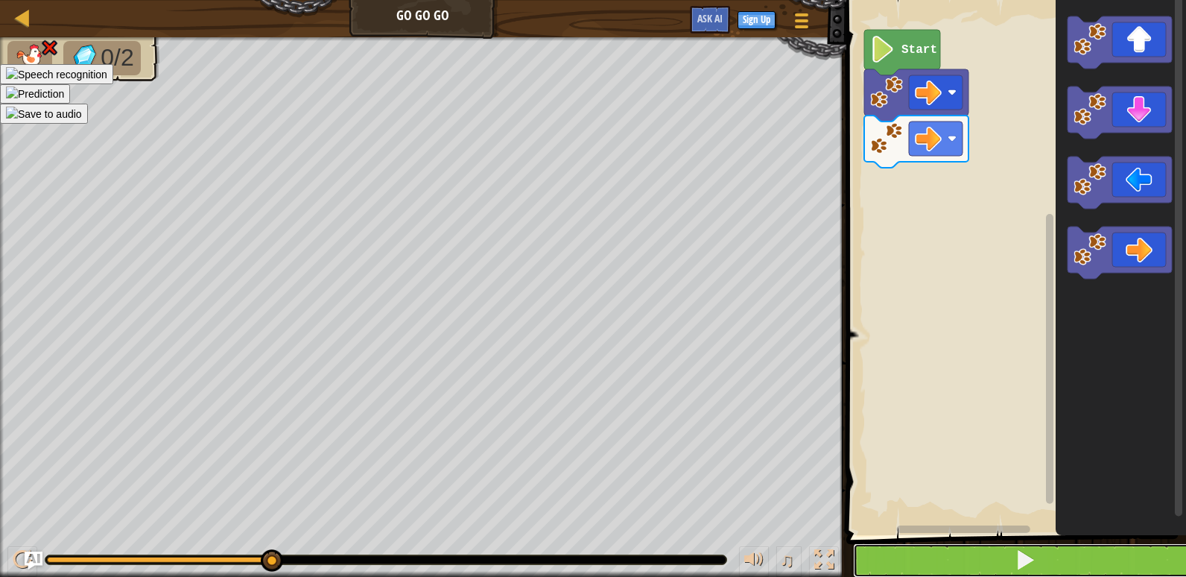
click at [1025, 556] on span at bounding box center [1025, 559] width 21 height 21
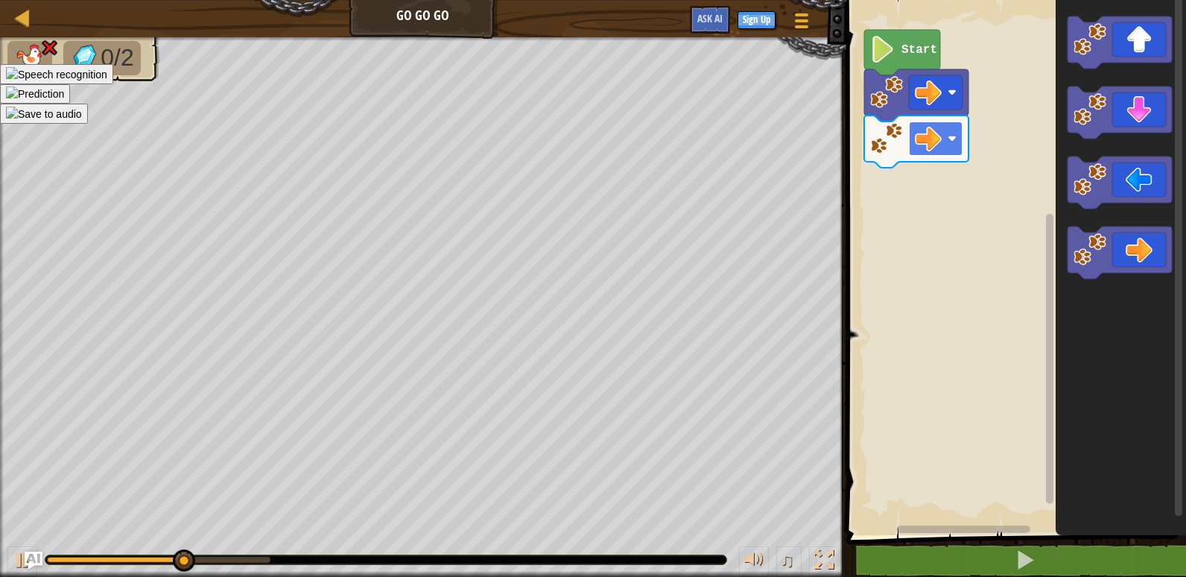
click at [928, 146] on image "Blockly Workspace" at bounding box center [928, 138] width 27 height 27
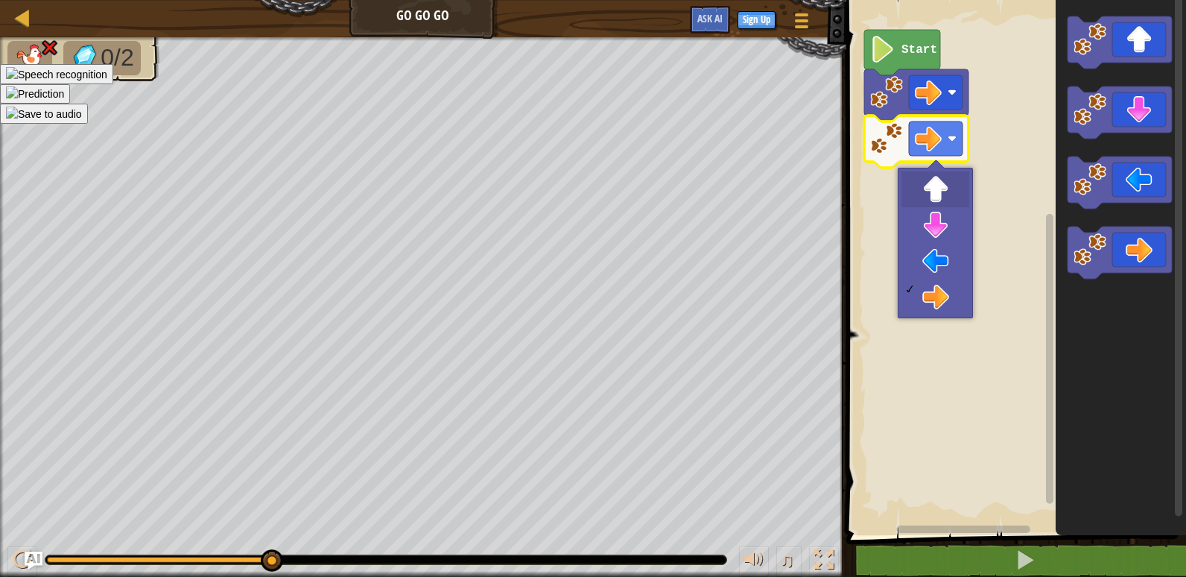
drag, startPoint x: 930, startPoint y: 192, endPoint x: 939, endPoint y: 191, distance: 9.1
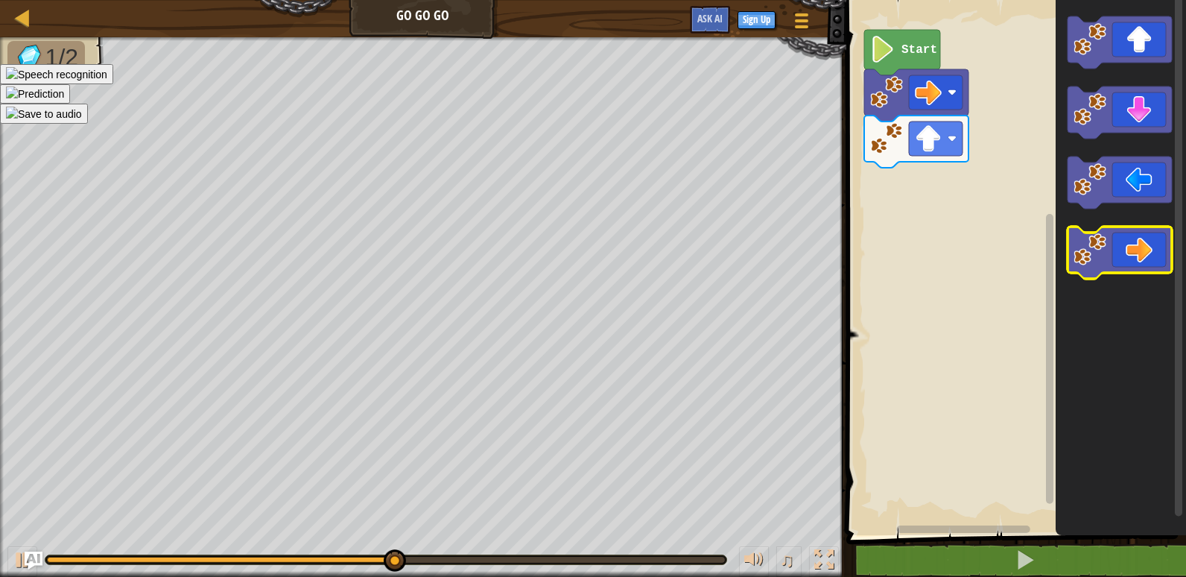
click at [1127, 236] on icon "Blockly Workspace" at bounding box center [1120, 253] width 104 height 52
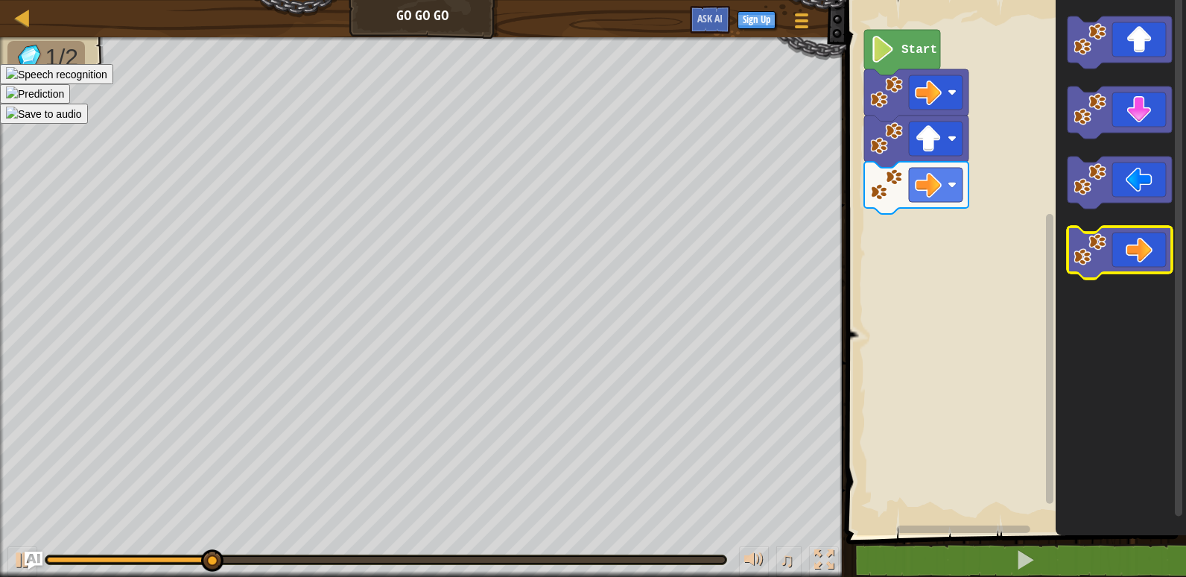
click at [1127, 236] on icon "Blockly Workspace" at bounding box center [1120, 253] width 104 height 52
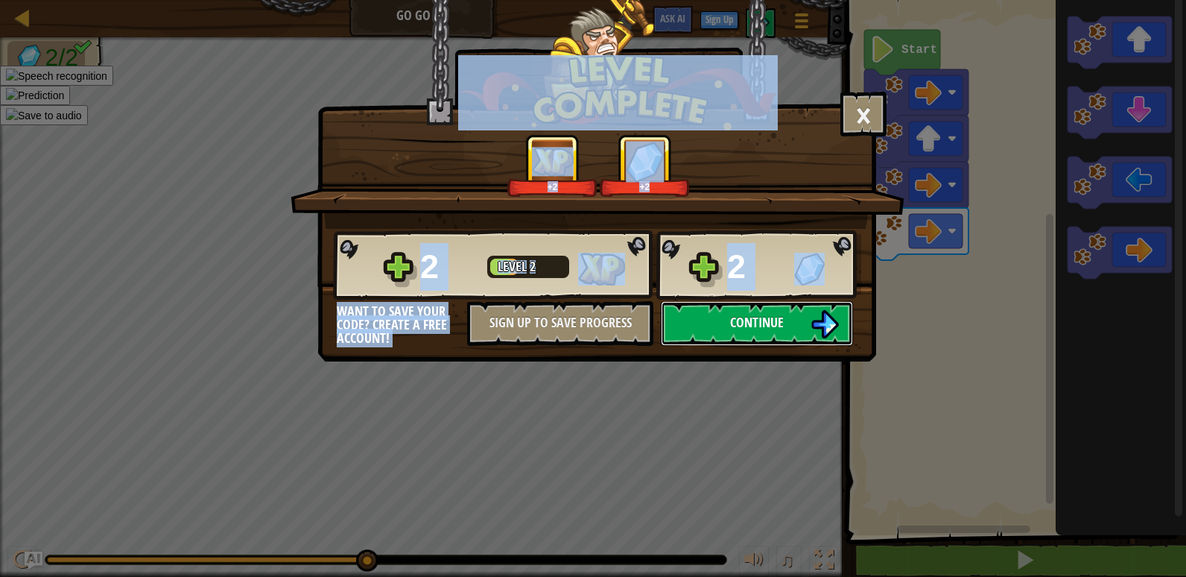
click at [729, 333] on button "Continue" at bounding box center [757, 323] width 192 height 45
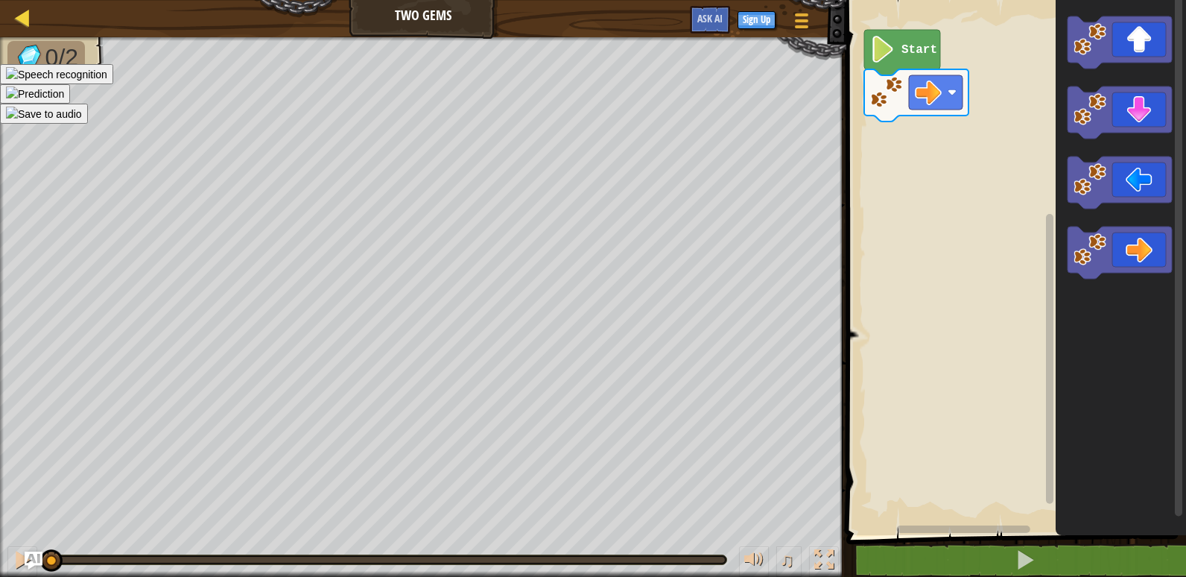
click at [8, 19] on div "Map Two Gems Game Menu Sign Up Ask AI" at bounding box center [423, 18] width 846 height 37
click at [22, 22] on div at bounding box center [22, 17] width 19 height 19
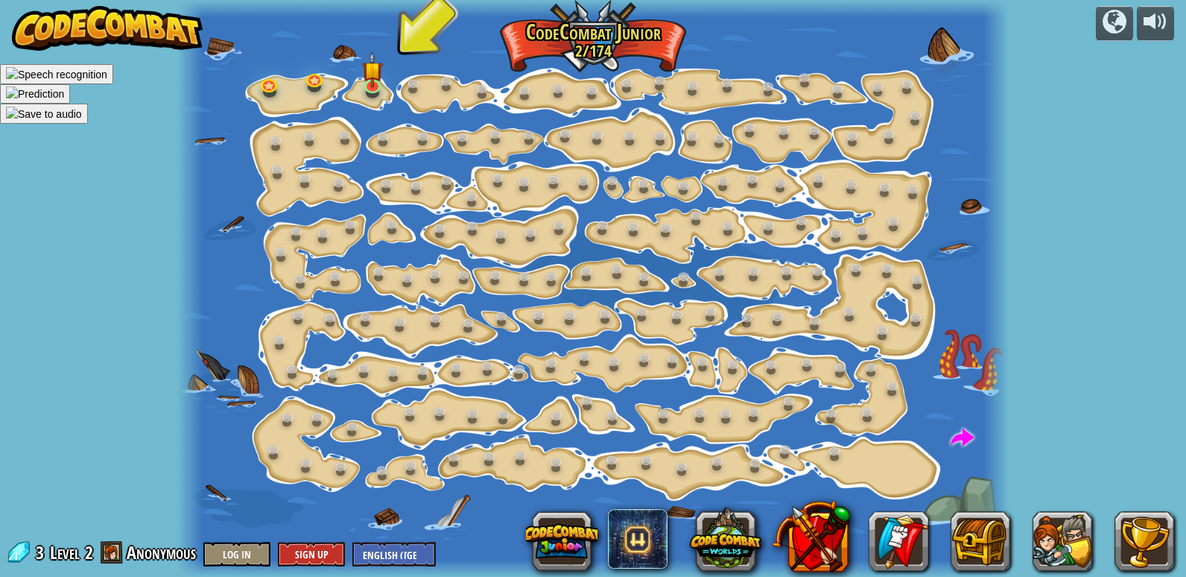
click at [149, 25] on img at bounding box center [107, 28] width 191 height 45
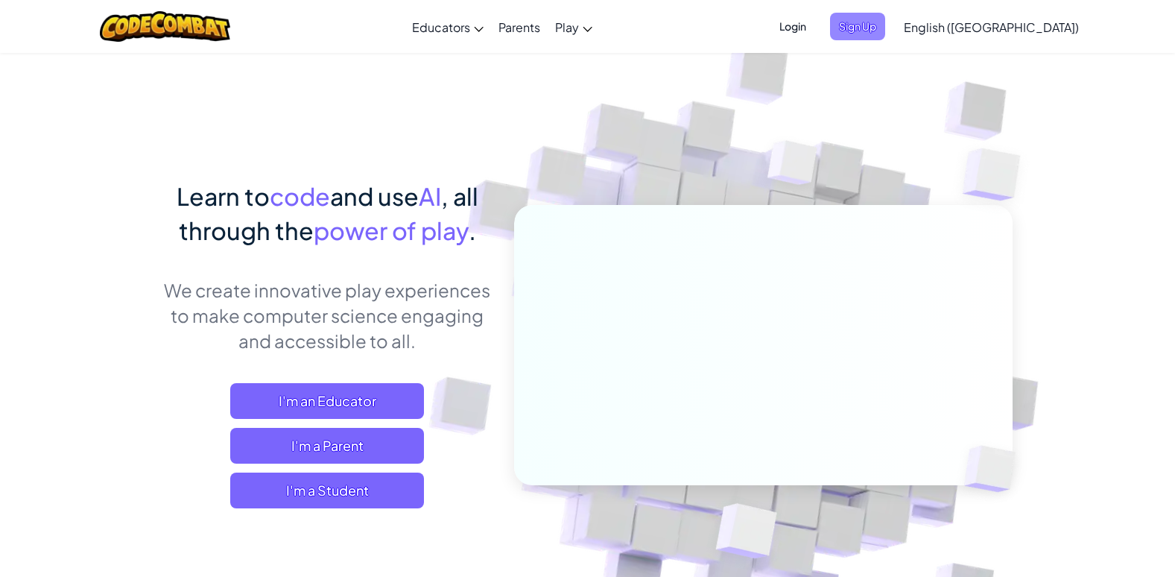
click at [885, 30] on span "Sign Up" at bounding box center [857, 27] width 55 height 28
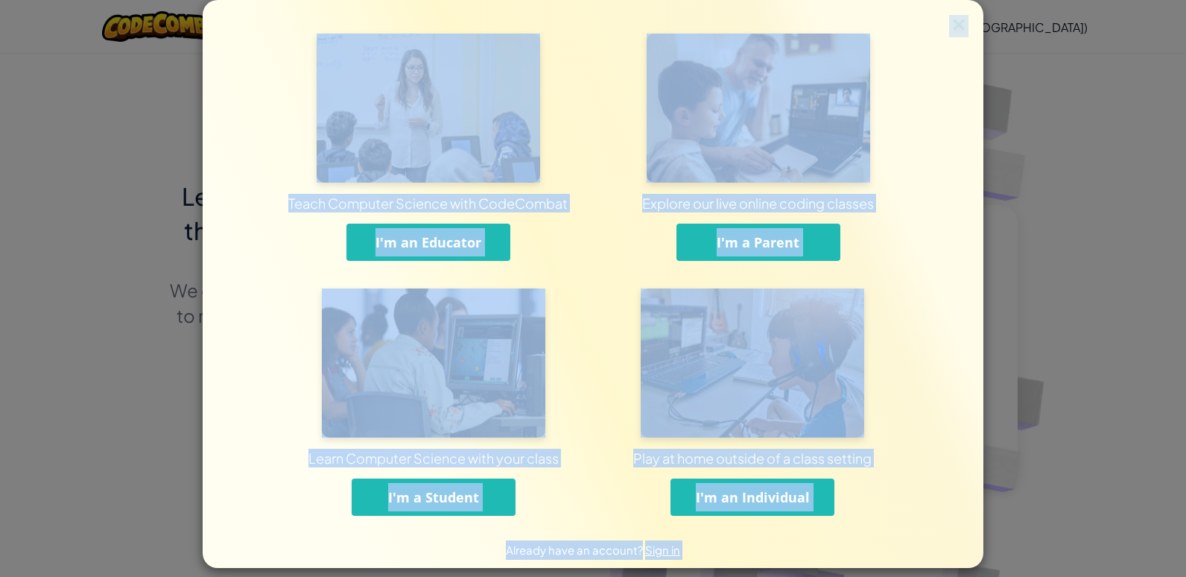
click at [469, 498] on span "I'm a Student" at bounding box center [433, 497] width 91 height 18
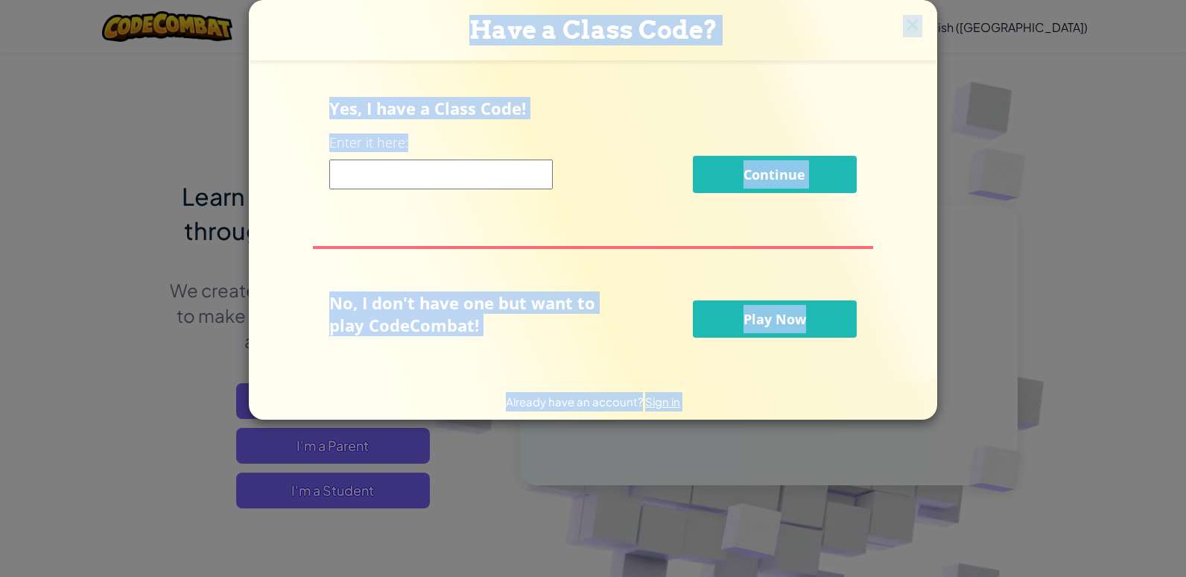
click at [443, 171] on input at bounding box center [441, 174] width 224 height 30
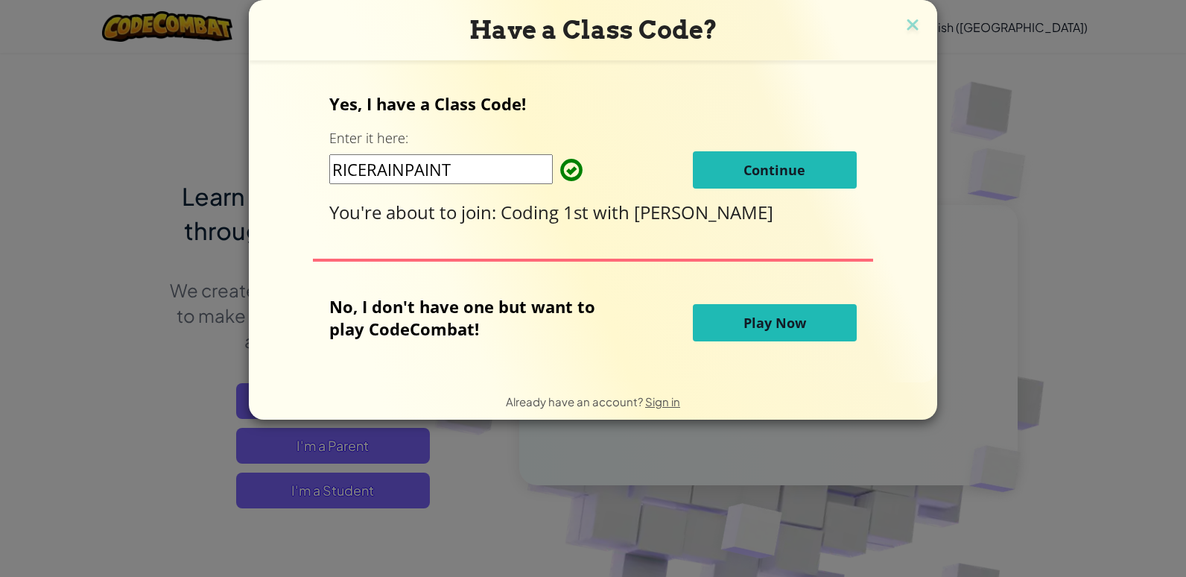
type input "RICERAINPAINT"
click at [768, 159] on button "Continue" at bounding box center [775, 169] width 164 height 37
